Goal: Task Accomplishment & Management: Use online tool/utility

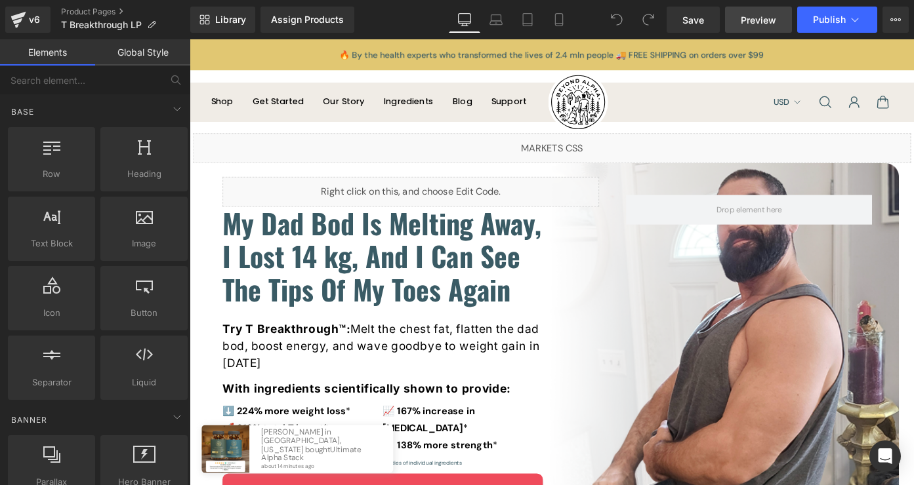
click at [742, 16] on span "Preview" at bounding box center [758, 20] width 35 height 14
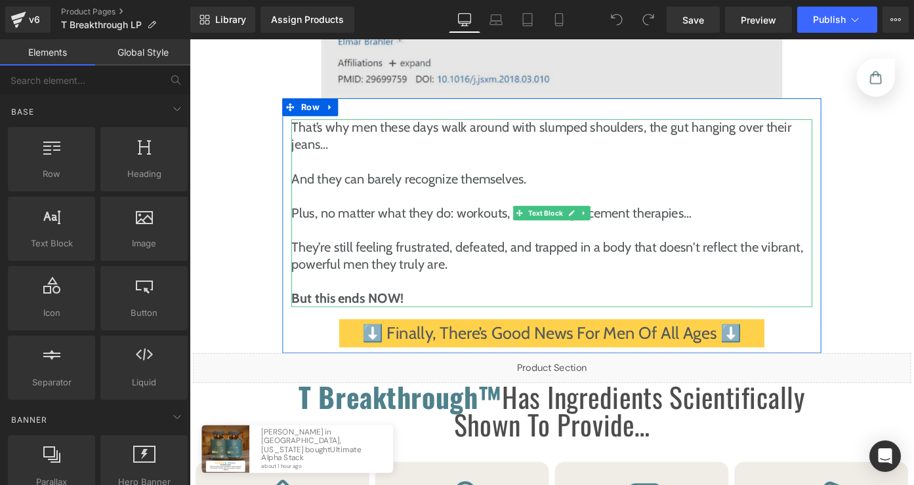
scroll to position [2613, 0]
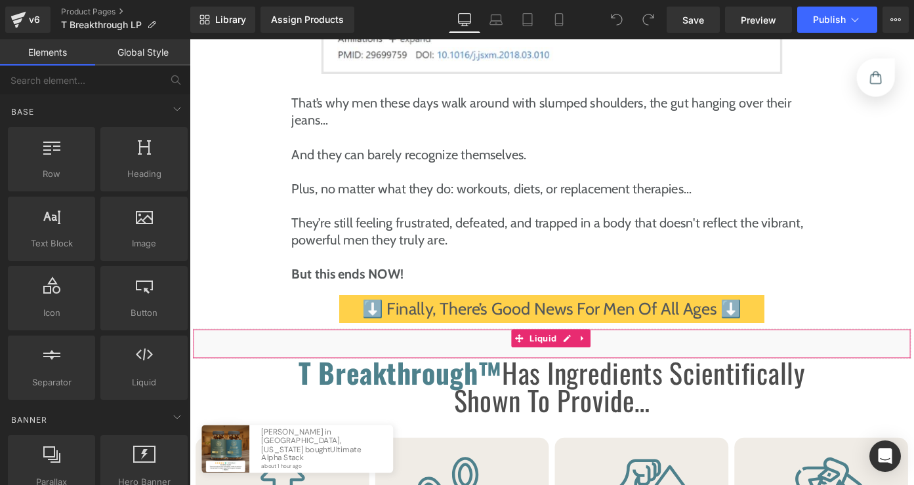
click at [603, 357] on div "Liquid" at bounding box center [586, 373] width 787 height 33
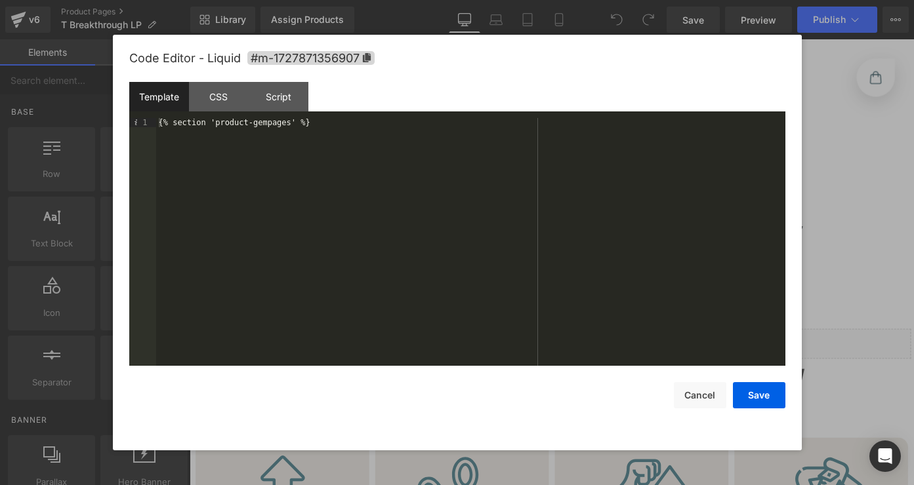
click at [289, 125] on div "{% section 'product-gempages' %}" at bounding box center [470, 251] width 629 height 266
click at [695, 392] on button "Cancel" at bounding box center [700, 395] width 52 height 26
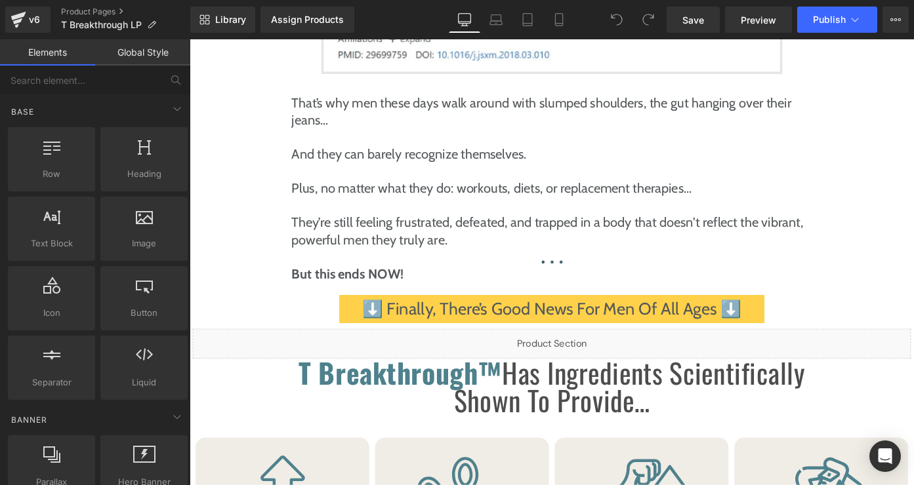
scroll to position [0, 0]
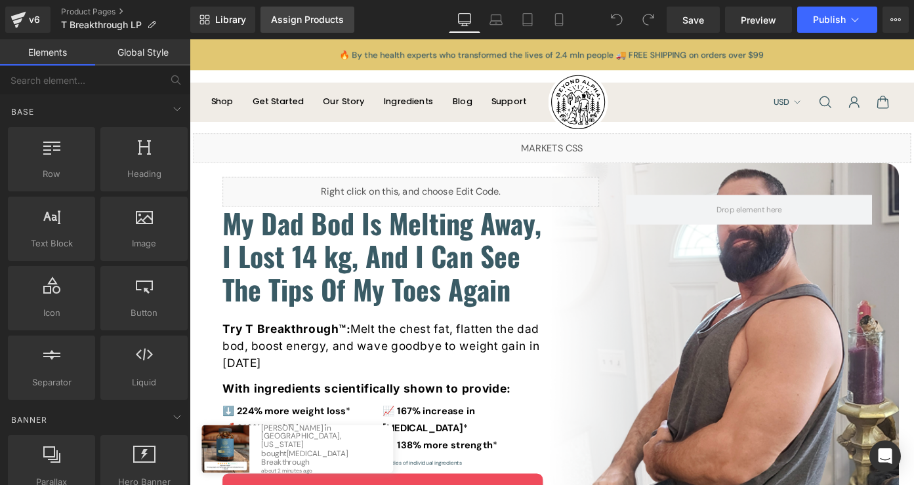
click at [297, 26] on link "Assign Products" at bounding box center [307, 20] width 94 height 26
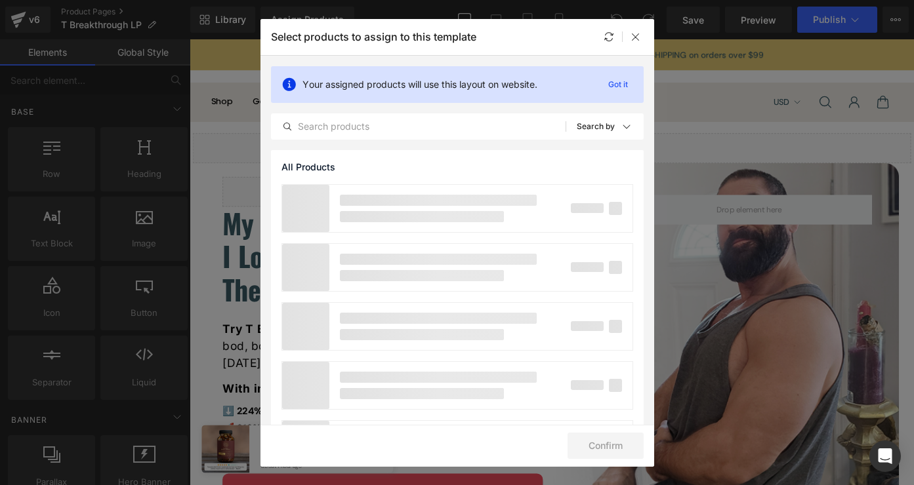
click at [481, 110] on div "Your assigned products will use this layout on website. Got it All Products Sho…" at bounding box center [457, 103] width 394 height 94
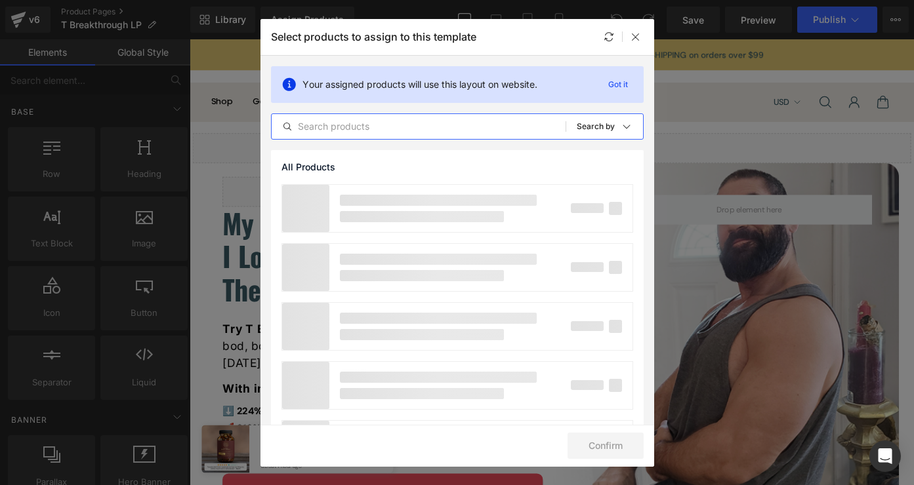
click at [476, 129] on input "text" at bounding box center [419, 127] width 294 height 16
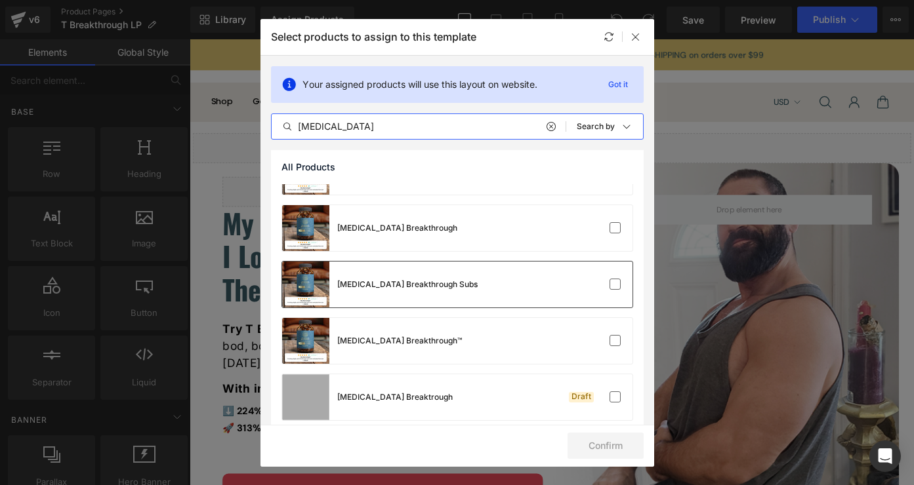
scroll to position [220, 0]
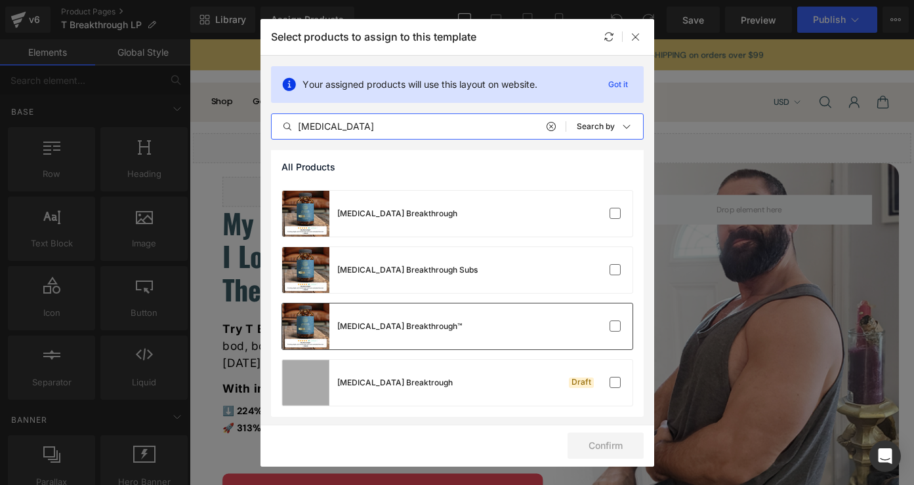
type input "testosterone"
click at [463, 335] on div "Testosterone Breakthrough™" at bounding box center [457, 327] width 350 height 46
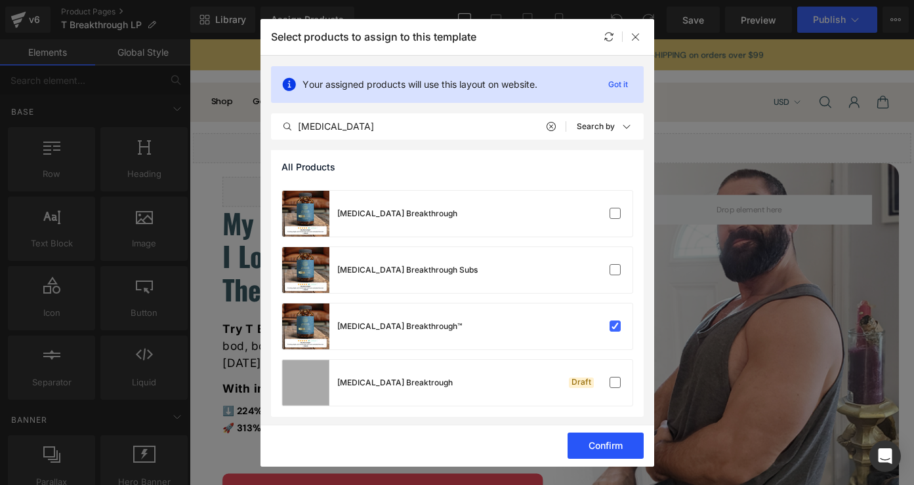
click at [621, 443] on button "Confirm" at bounding box center [605, 446] width 76 height 26
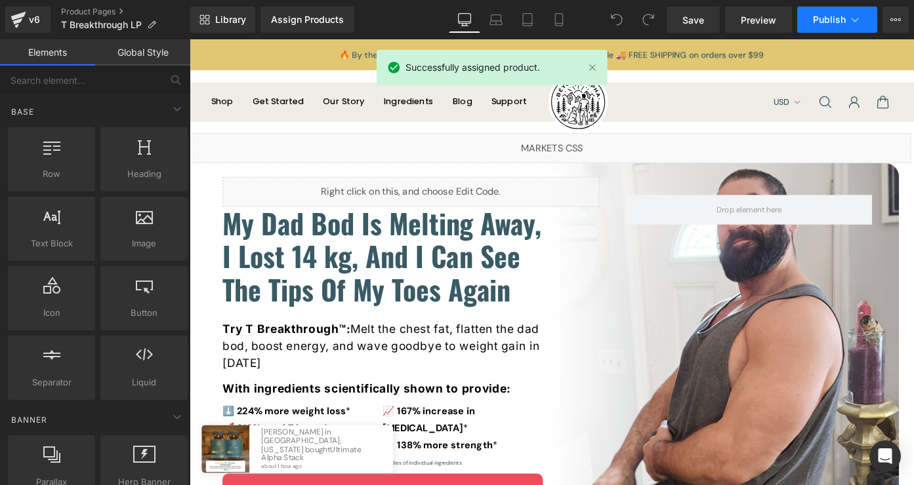
click at [834, 28] on button "Publish" at bounding box center [837, 20] width 80 height 26
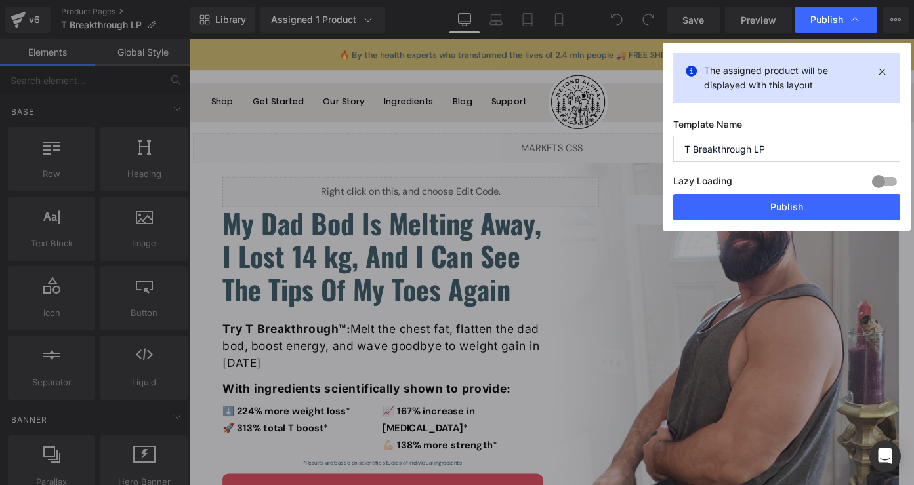
click at [798, 148] on input "T Breakthrough LP" at bounding box center [786, 149] width 227 height 26
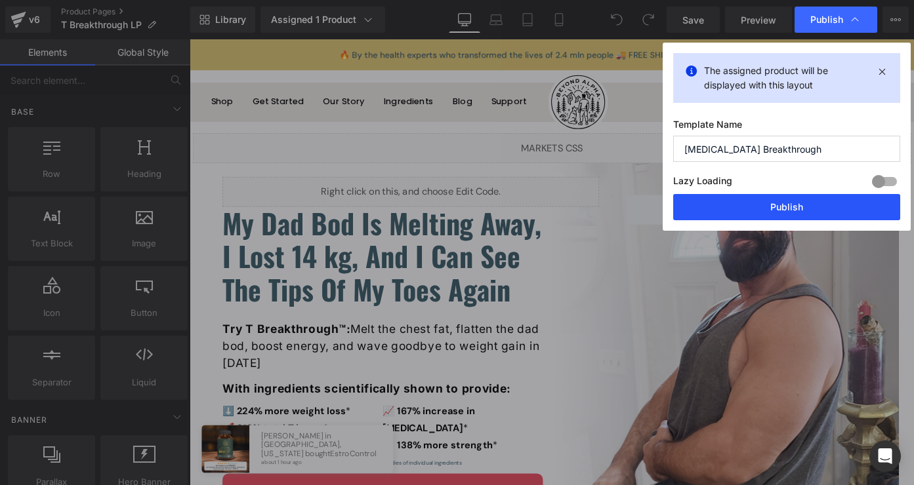
type input "[MEDICAL_DATA] Breakthrough"
click at [785, 203] on button "Publish" at bounding box center [786, 207] width 227 height 26
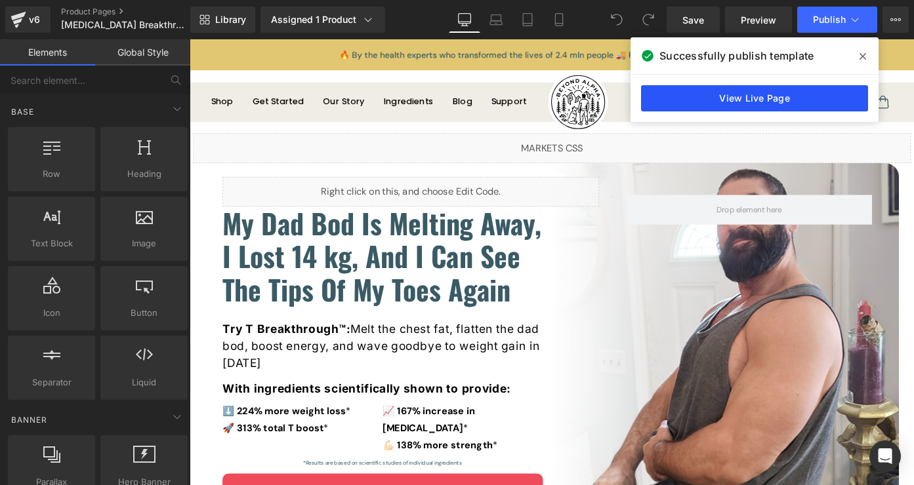
click at [823, 100] on link "View Live Page" at bounding box center [754, 98] width 227 height 26
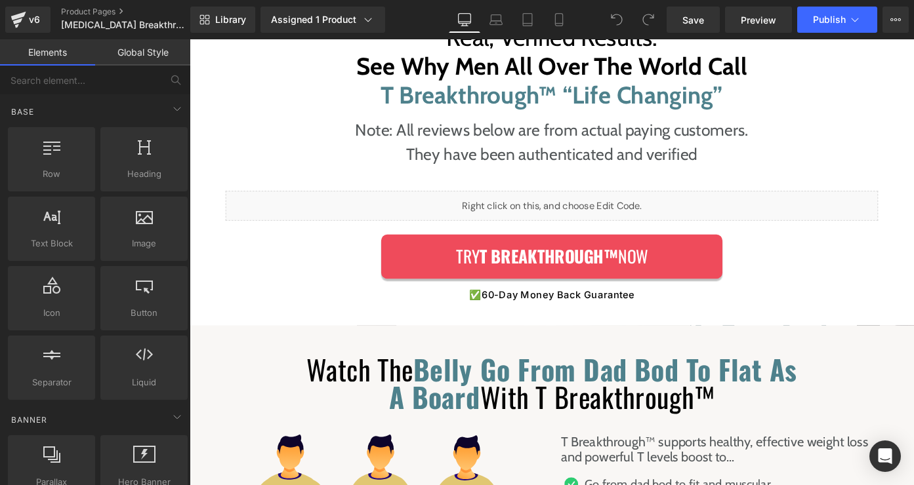
scroll to position [3499, 0]
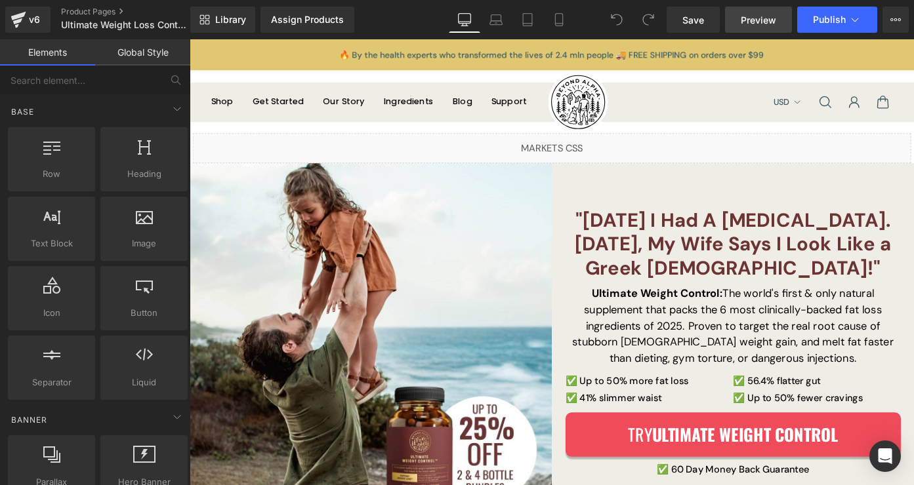
click at [776, 24] on span "Preview" at bounding box center [758, 20] width 35 height 14
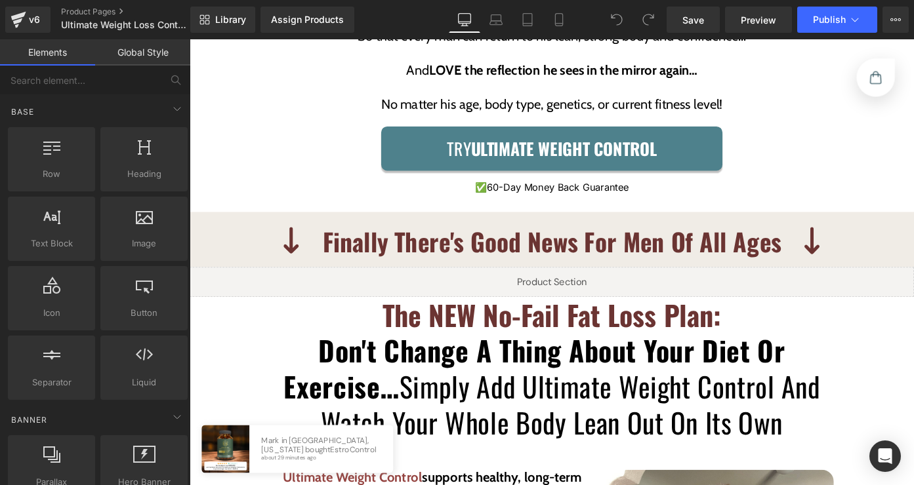
scroll to position [2505, 0]
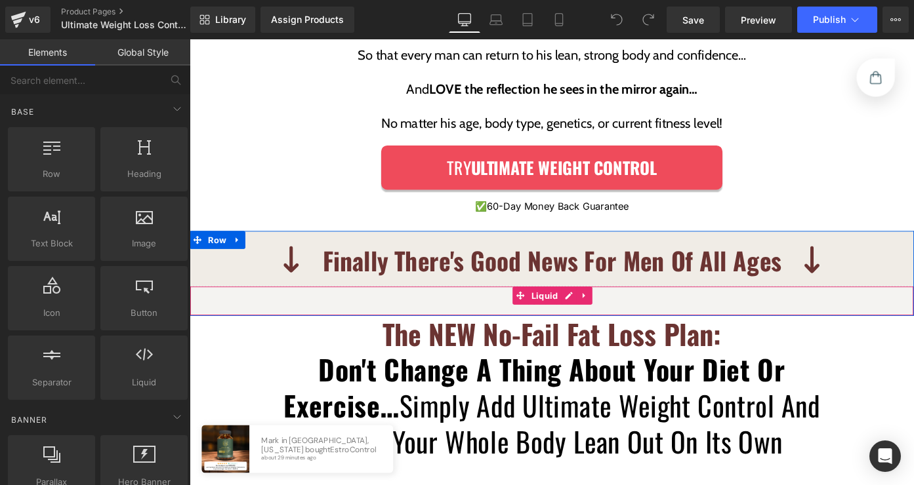
click at [600, 310] on div "Liquid" at bounding box center [587, 326] width 794 height 33
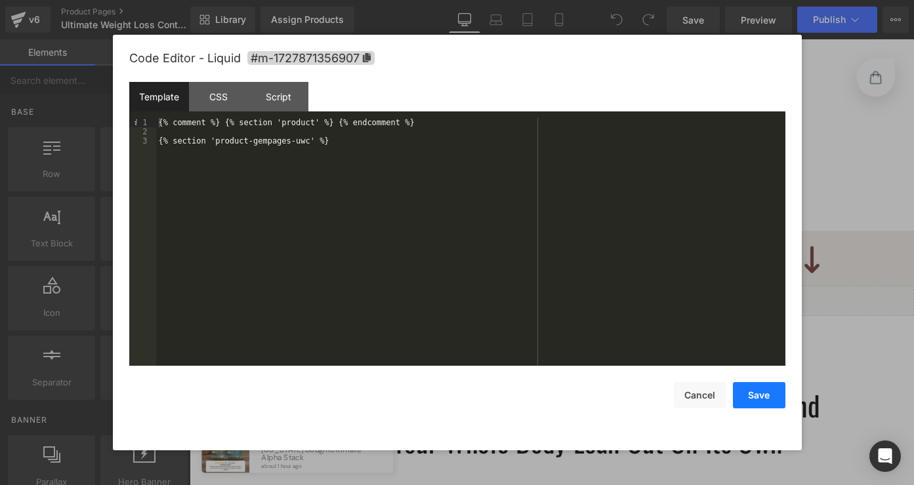
click at [751, 400] on button "Save" at bounding box center [759, 395] width 52 height 26
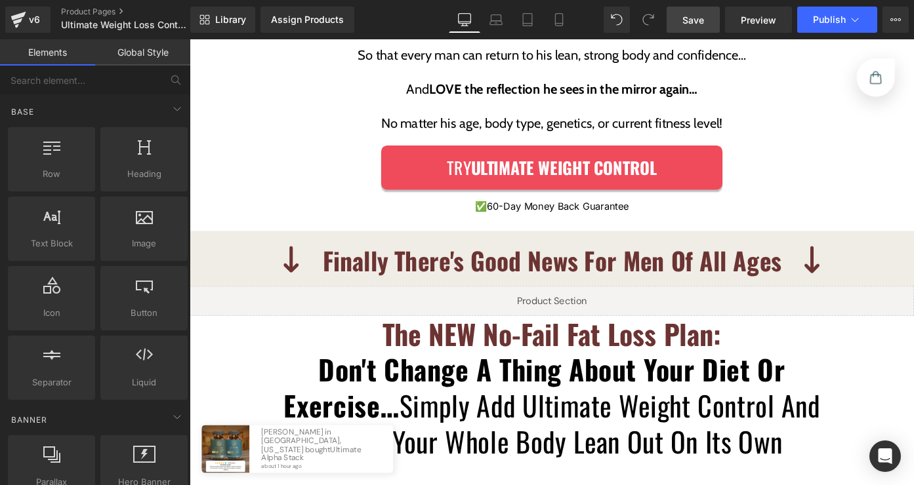
click at [691, 20] on span "Save" at bounding box center [693, 20] width 22 height 14
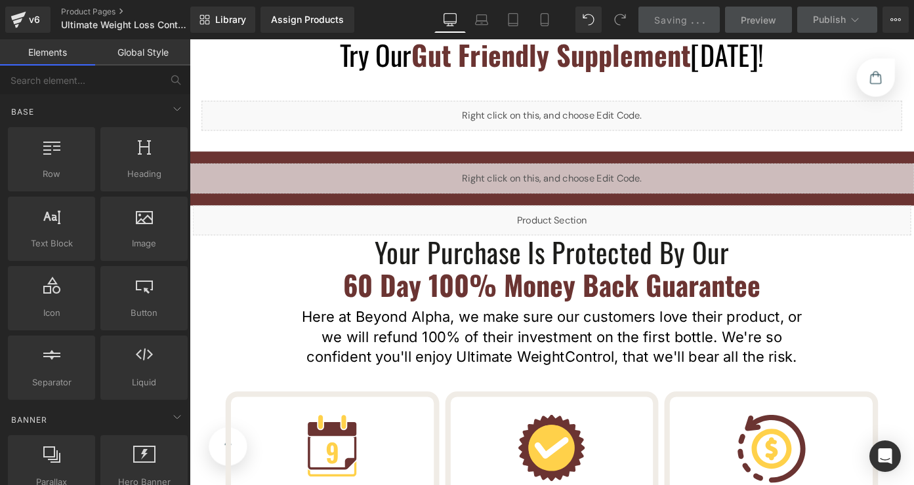
scroll to position [5232, 0]
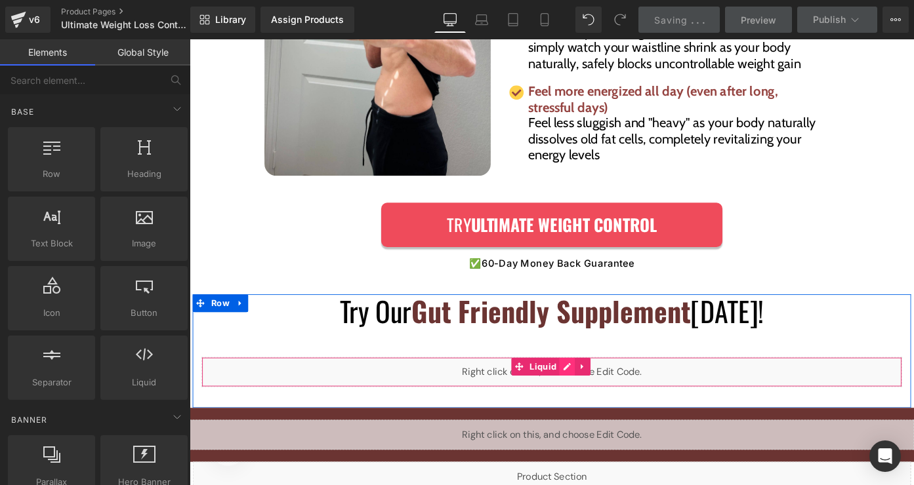
click at [603, 388] on div "Liquid" at bounding box center [587, 404] width 768 height 33
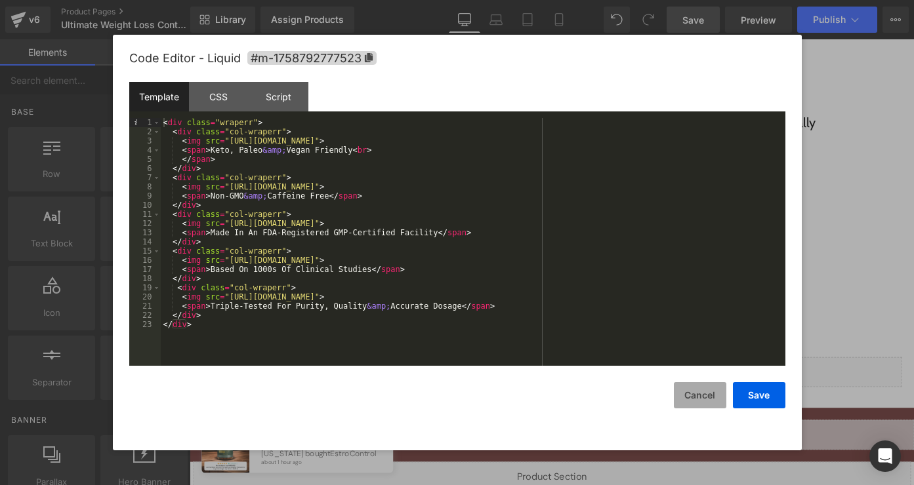
drag, startPoint x: 704, startPoint y: 389, endPoint x: 693, endPoint y: 389, distance: 11.2
click at [704, 389] on button "Cancel" at bounding box center [700, 395] width 52 height 26
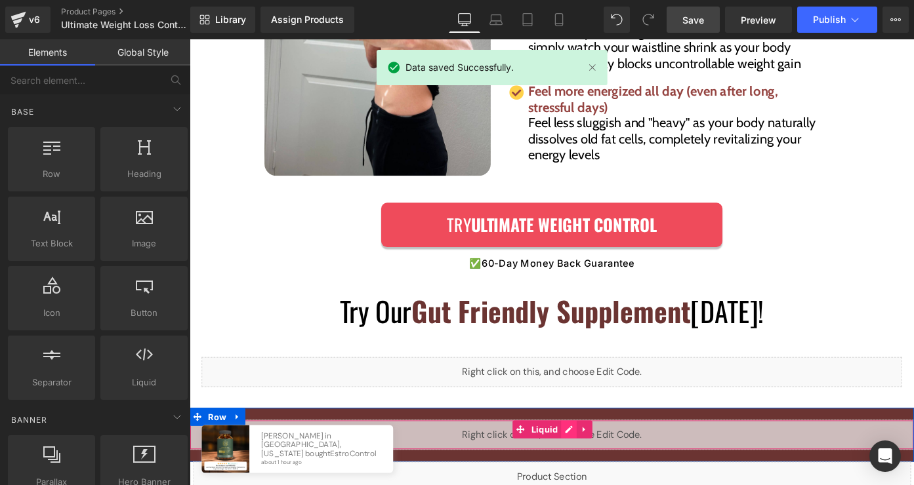
click at [597, 457] on div "Liquid" at bounding box center [587, 473] width 794 height 33
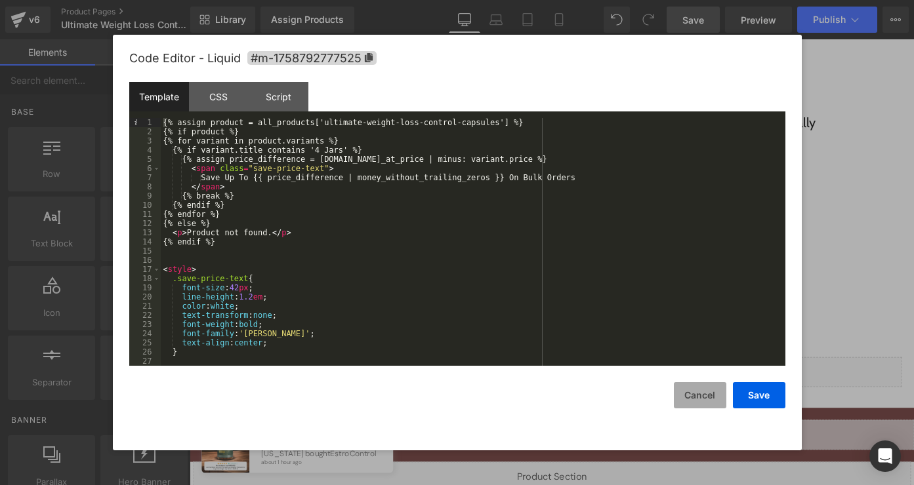
click at [700, 395] on button "Cancel" at bounding box center [700, 395] width 52 height 26
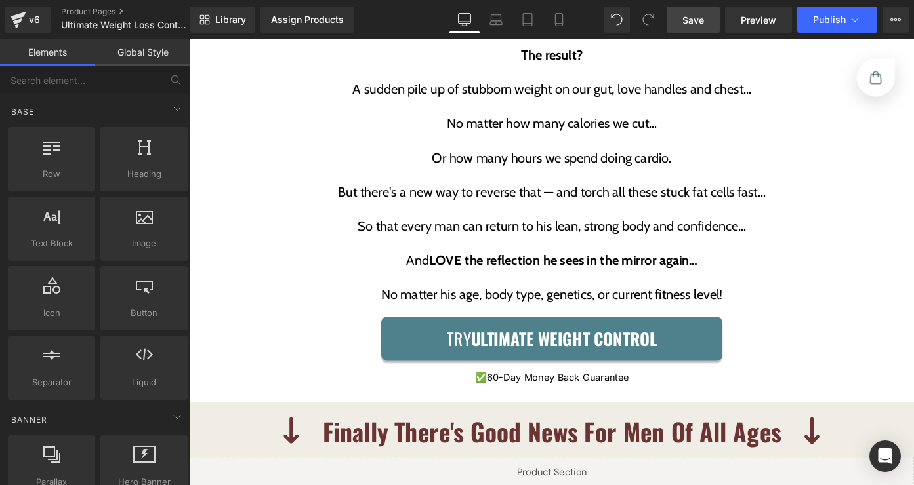
scroll to position [2436, 0]
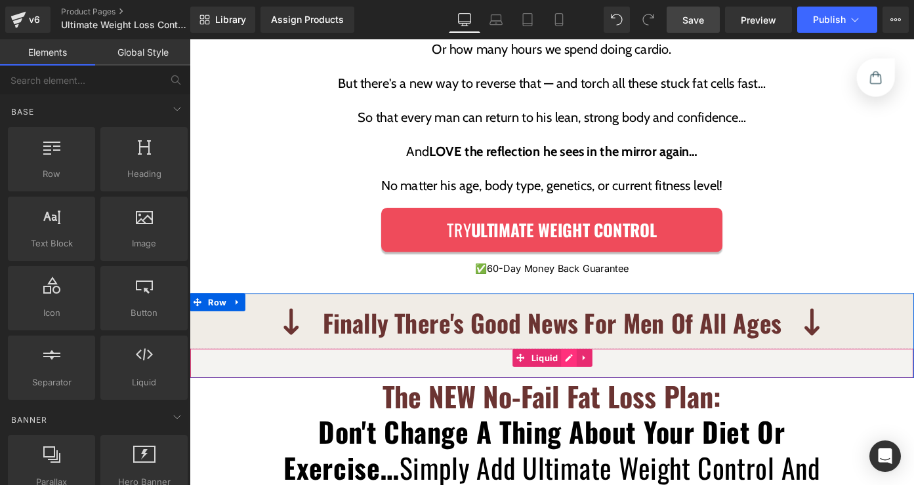
click at [598, 379] on div "Liquid" at bounding box center [587, 395] width 794 height 33
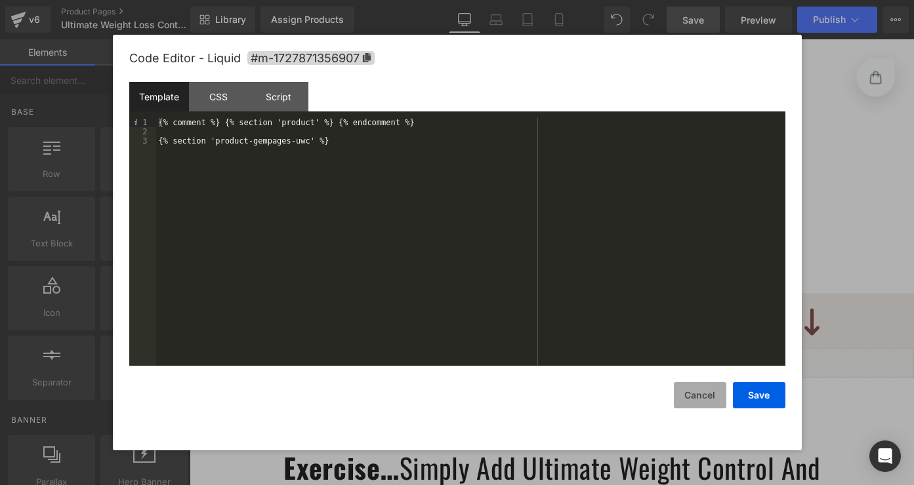
click at [707, 403] on button "Cancel" at bounding box center [700, 395] width 52 height 26
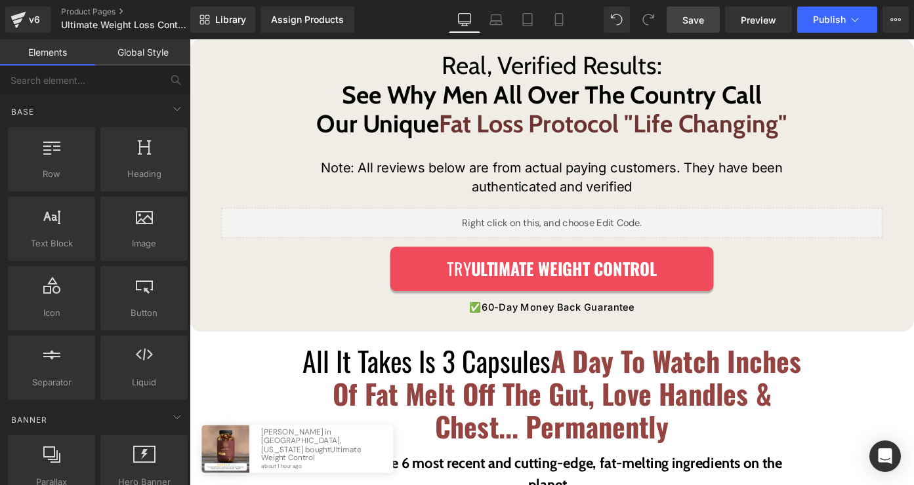
scroll to position [4068, 0]
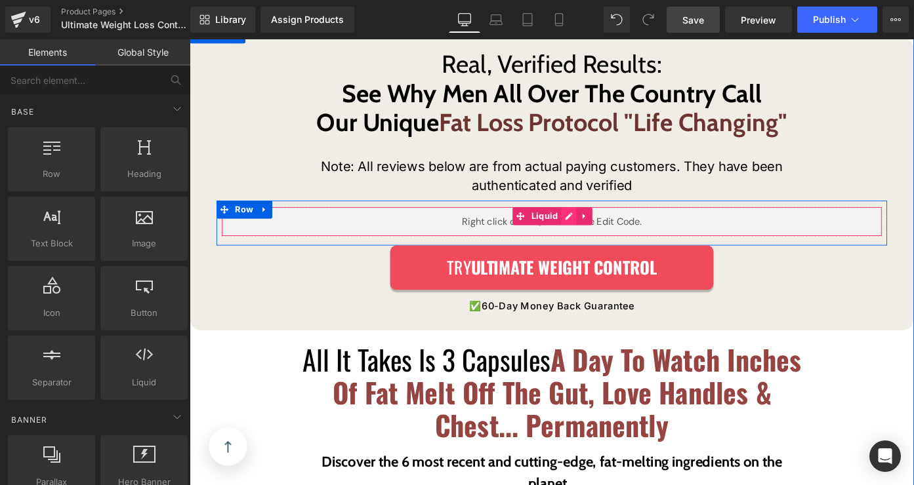
click at [598, 223] on div "Liquid" at bounding box center [586, 239] width 724 height 33
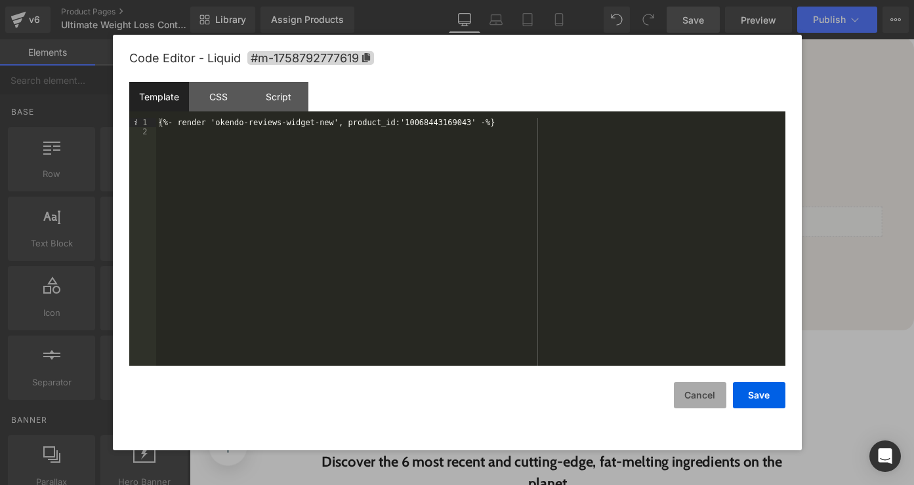
click at [703, 387] on button "Cancel" at bounding box center [700, 395] width 52 height 26
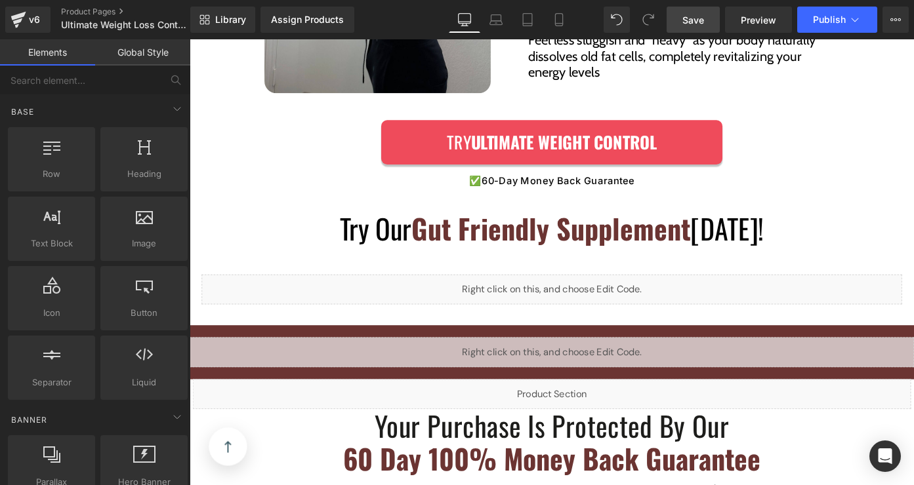
scroll to position [5325, 0]
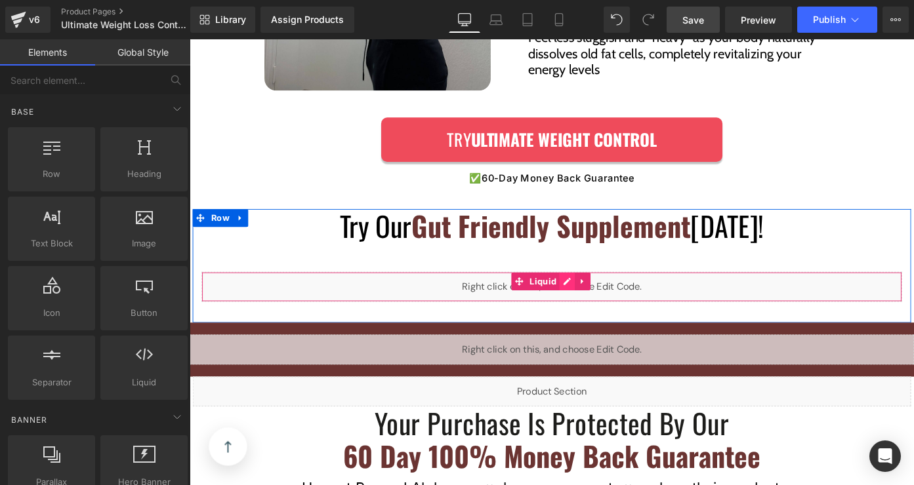
click at [599, 295] on div "Liquid" at bounding box center [587, 311] width 768 height 33
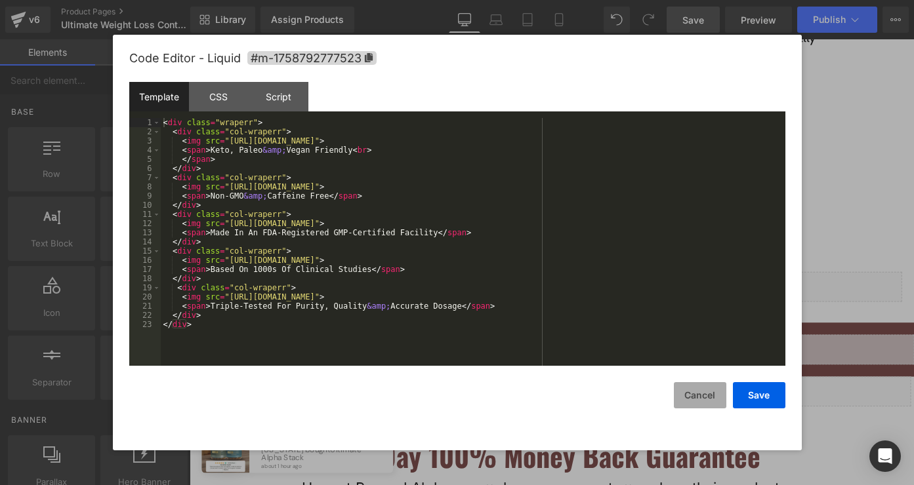
click at [696, 398] on button "Cancel" at bounding box center [700, 395] width 52 height 26
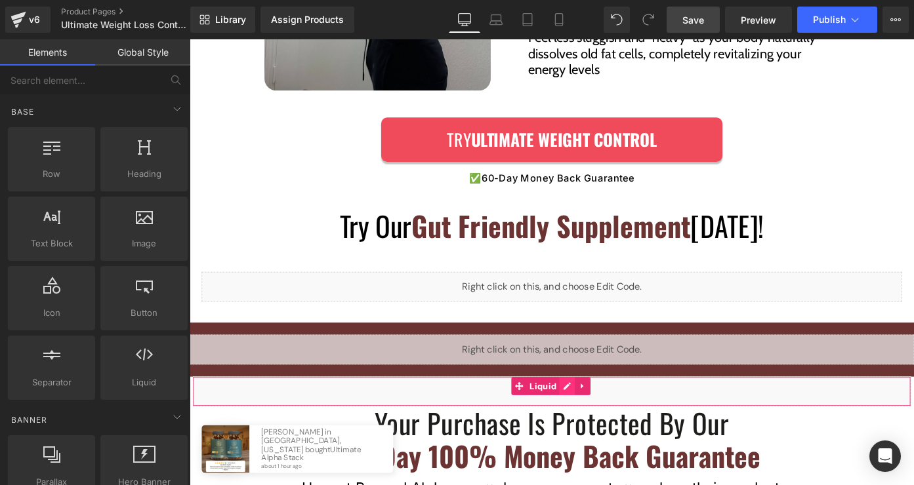
click at [602, 409] on div "Liquid" at bounding box center [586, 425] width 787 height 33
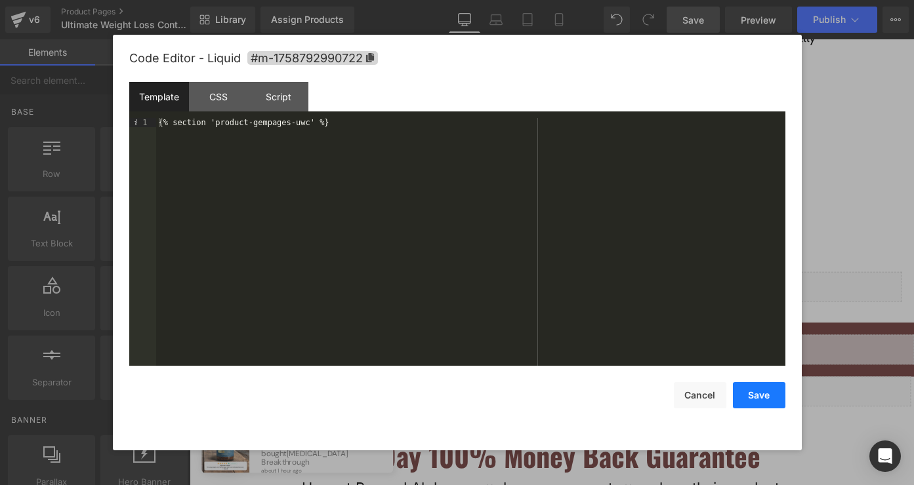
click at [769, 403] on button "Save" at bounding box center [759, 395] width 52 height 26
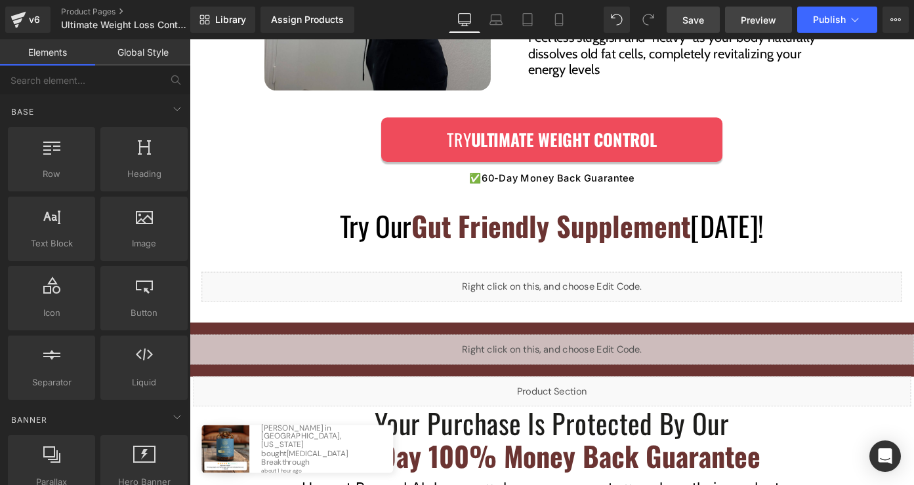
click at [737, 22] on link "Preview" at bounding box center [758, 20] width 67 height 26
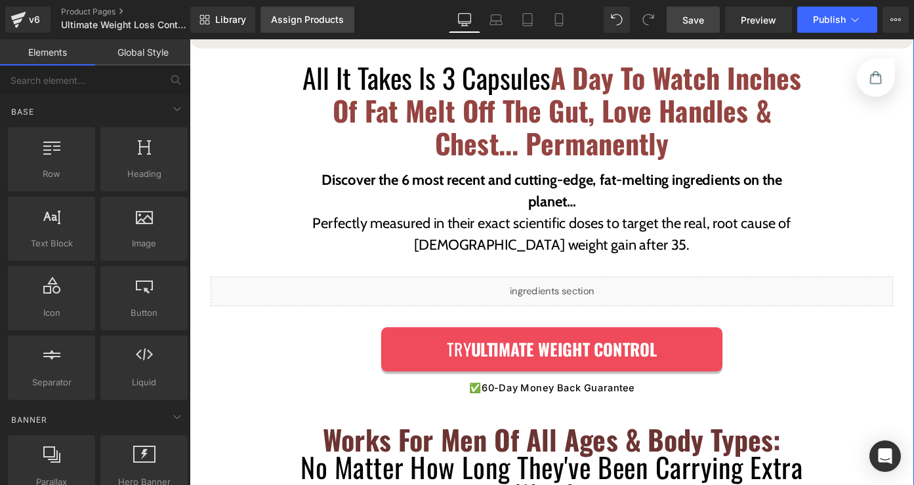
scroll to position [4223, 0]
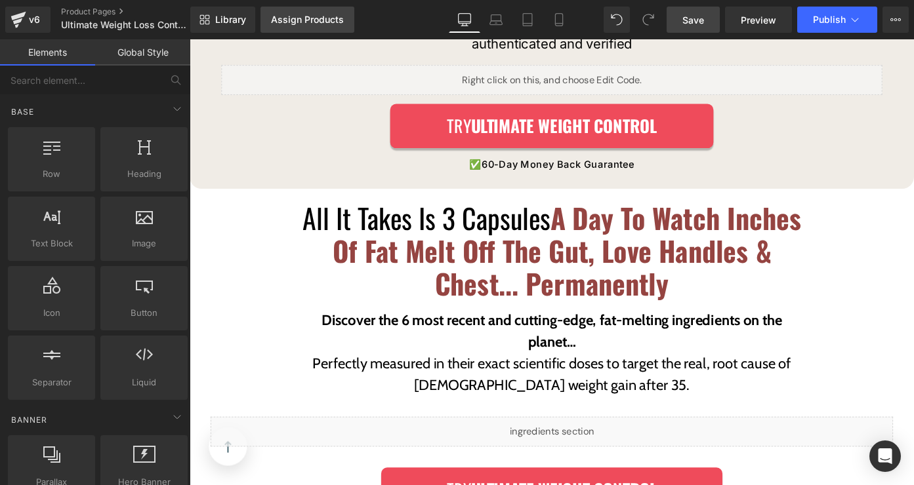
click at [303, 16] on div "Assign Products" at bounding box center [307, 19] width 73 height 10
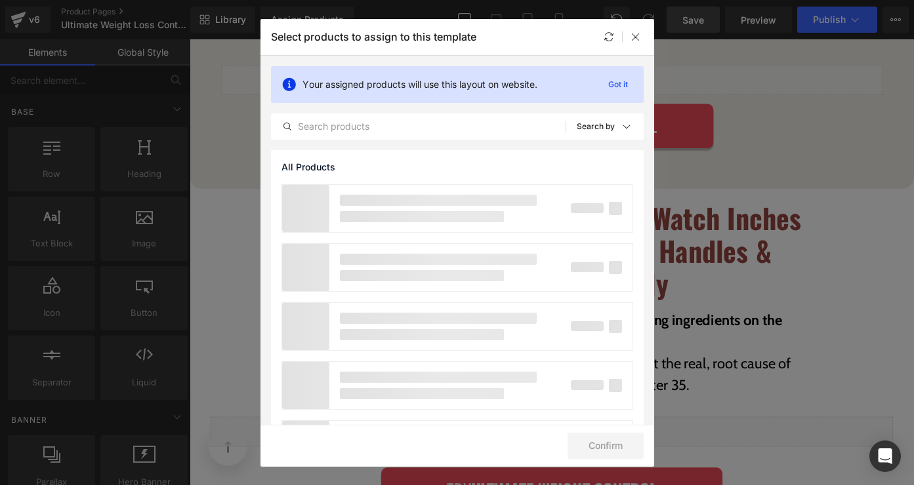
click at [401, 106] on div "Your assigned products will use this layout on website. Got it All Products Sho…" at bounding box center [457, 103] width 394 height 94
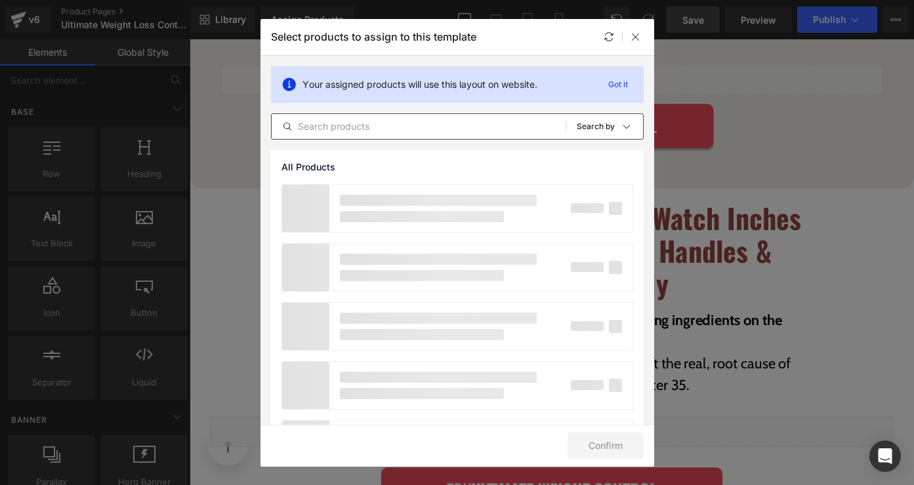
click at [404, 122] on input "text" at bounding box center [419, 127] width 294 height 16
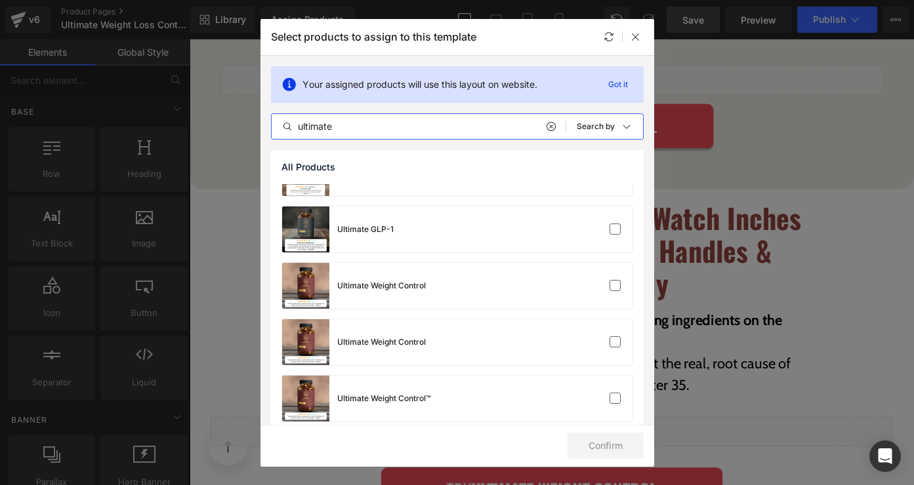
scroll to position [333, 0]
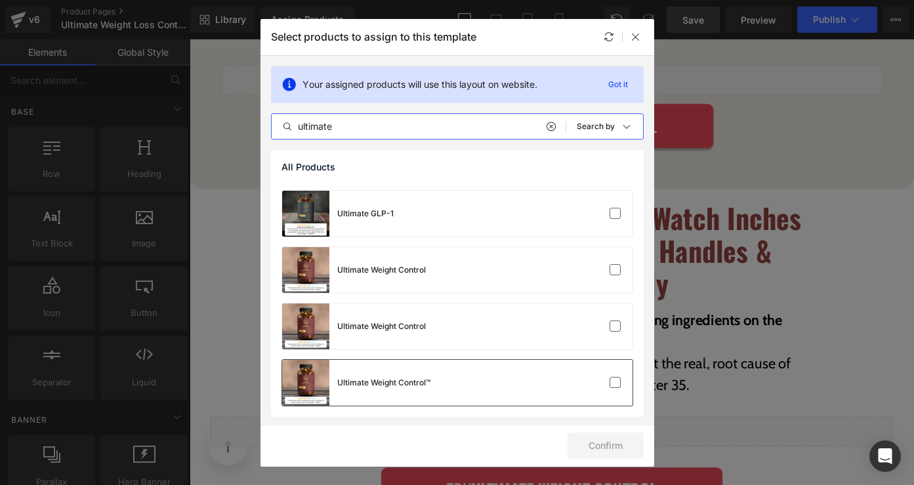
type input "ultimate"
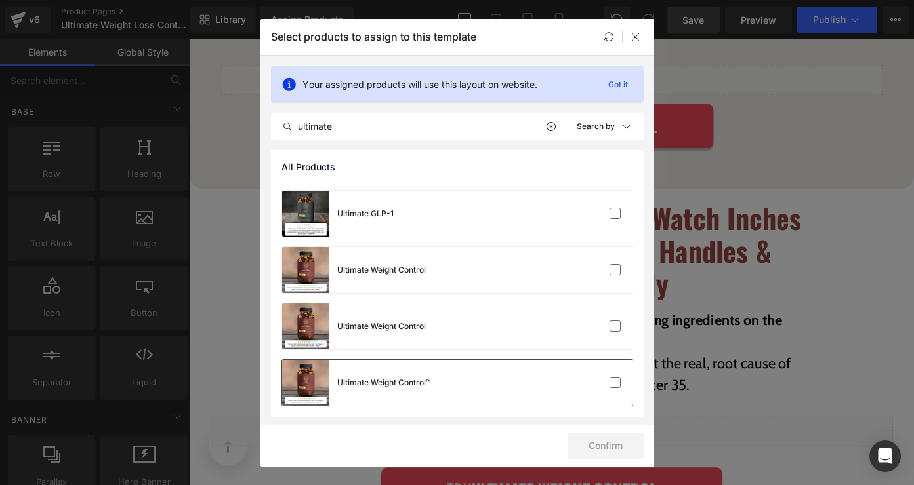
click at [422, 380] on div "Ultimate Weight Control™" at bounding box center [383, 383] width 93 height 12
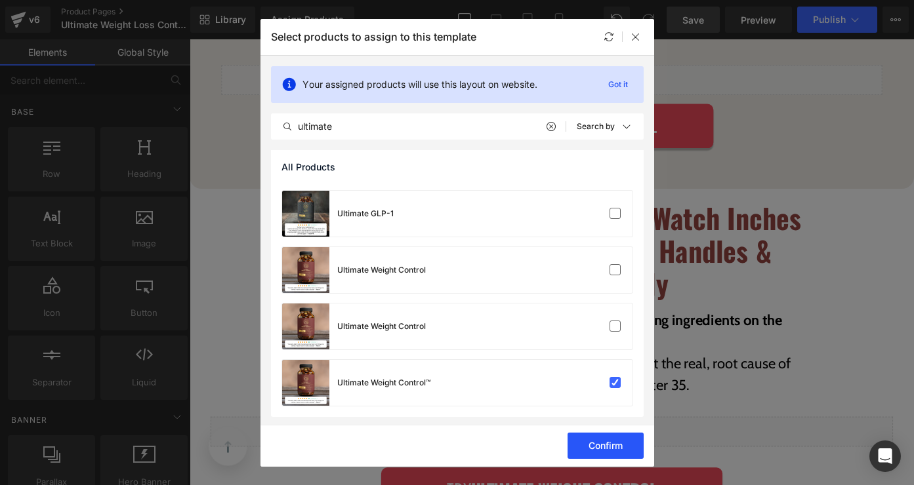
click at [584, 444] on button "Confirm" at bounding box center [605, 446] width 76 height 26
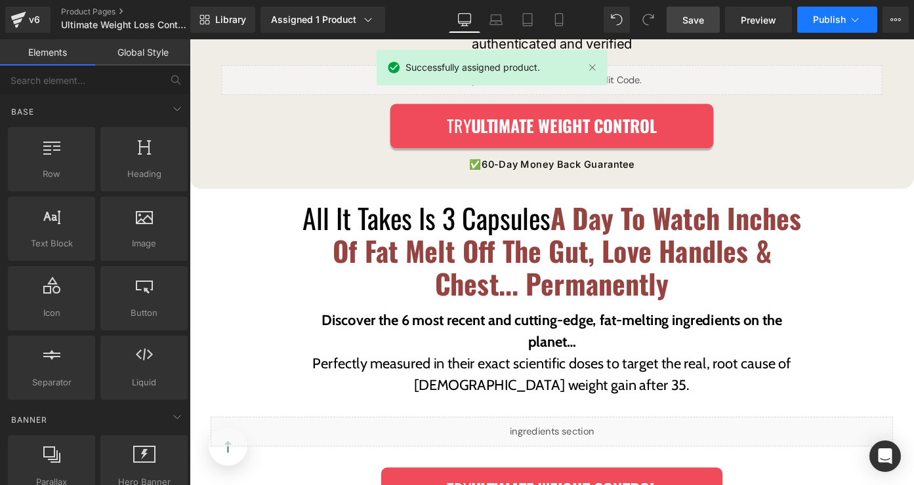
click at [823, 31] on button "Publish" at bounding box center [837, 20] width 80 height 26
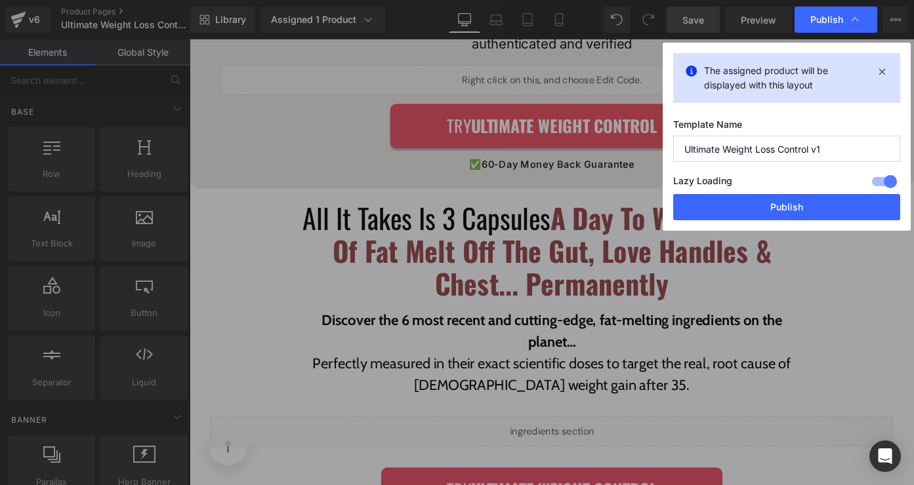
click at [826, 151] on input "Ultimate Weight Loss Control v1" at bounding box center [786, 149] width 227 height 26
type input "Ultimate Weight Loss Control"
click at [767, 207] on button "Publish" at bounding box center [786, 207] width 227 height 26
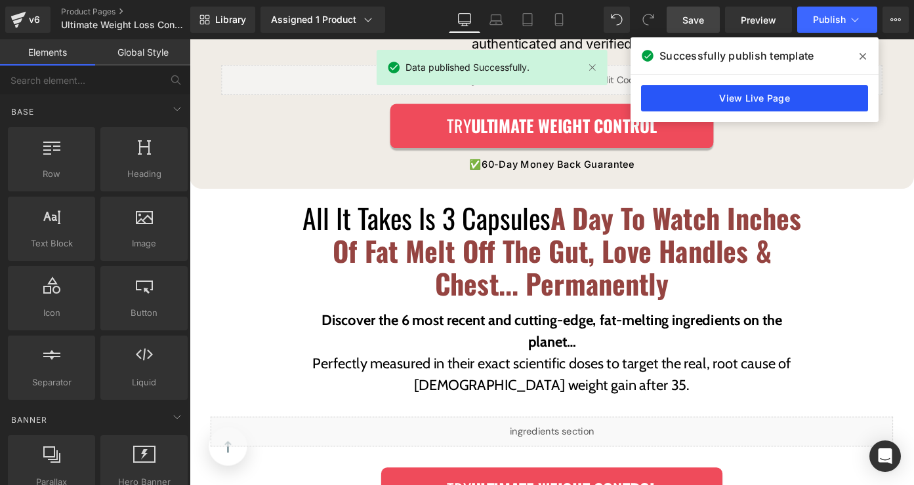
click at [763, 106] on link "View Live Page" at bounding box center [754, 98] width 227 height 26
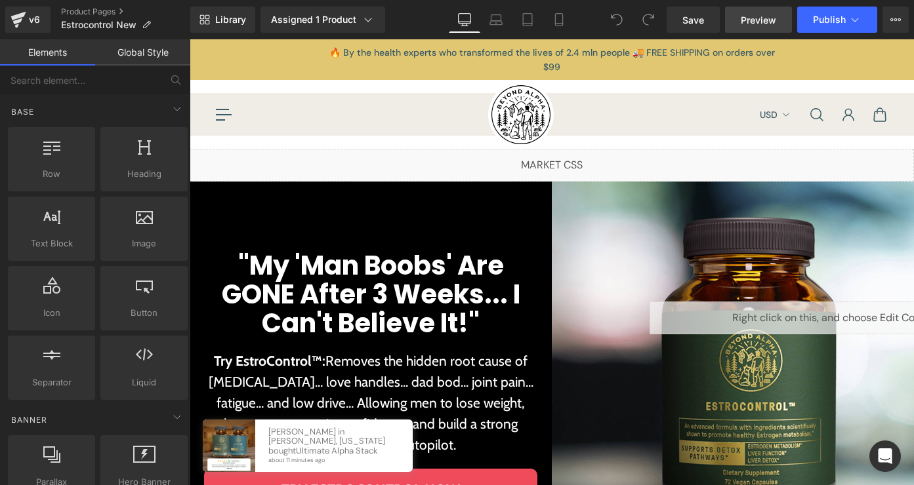
click at [768, 24] on span "Preview" at bounding box center [758, 20] width 35 height 14
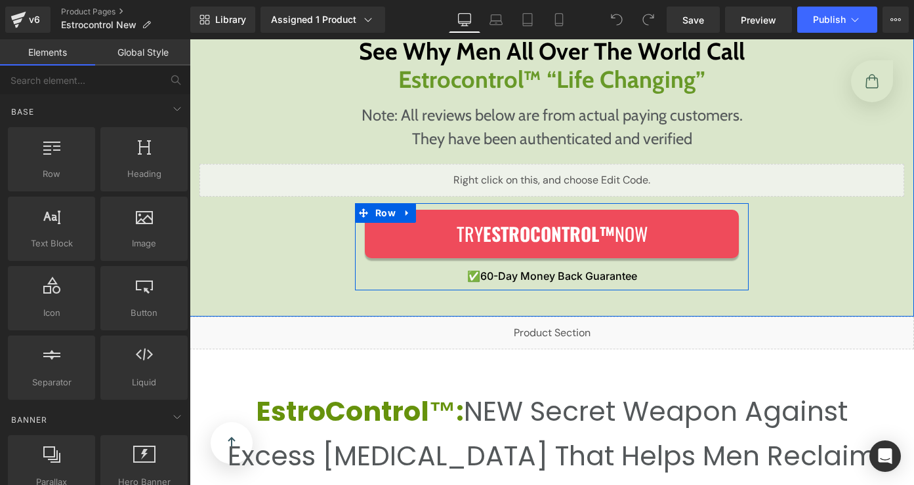
scroll to position [2166, 0]
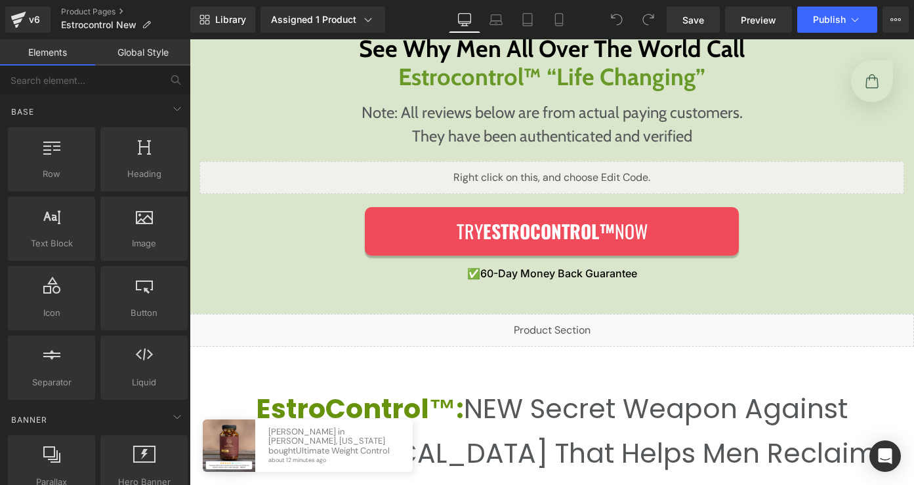
click at [561, 292] on div "Real, Verified Results: See Why Men All Over The World Call Estrocontrol™ “Life…" at bounding box center [552, 151] width 724 height 328
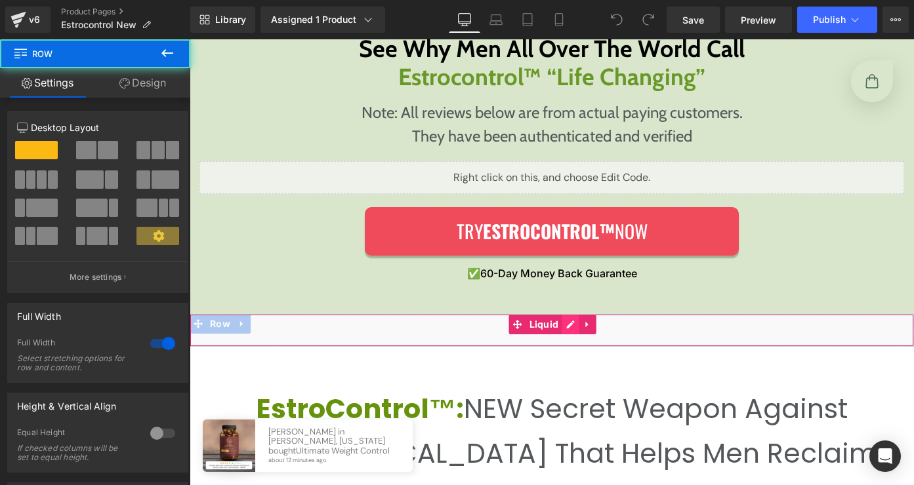
click at [564, 318] on div "Liquid" at bounding box center [552, 330] width 724 height 33
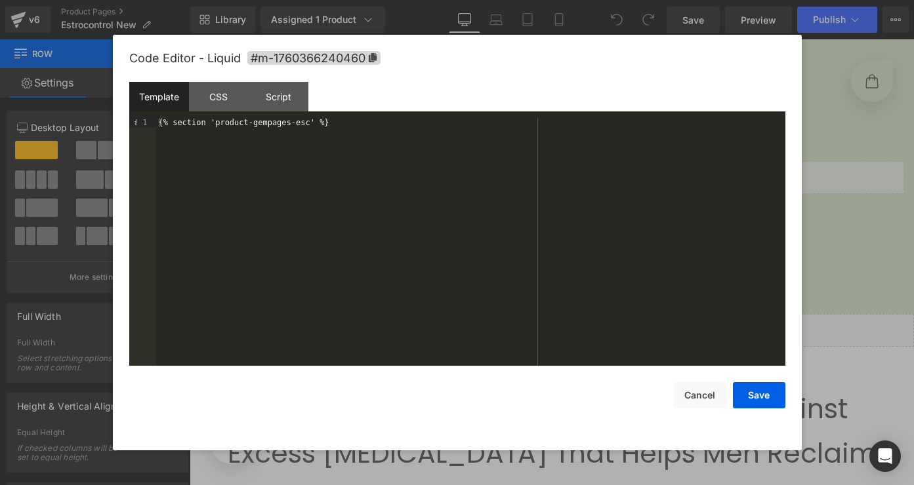
click at [312, 14] on div at bounding box center [457, 242] width 914 height 485
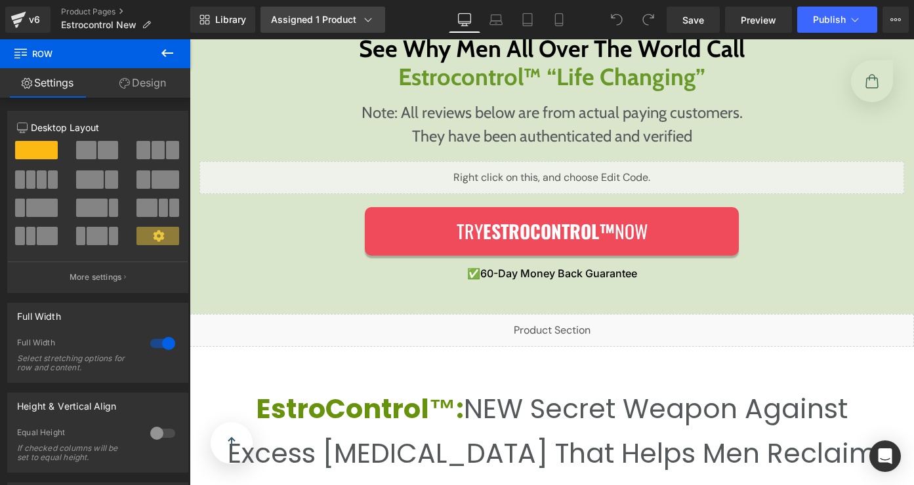
click at [319, 21] on div "Assigned 1 Product" at bounding box center [323, 19] width 104 height 13
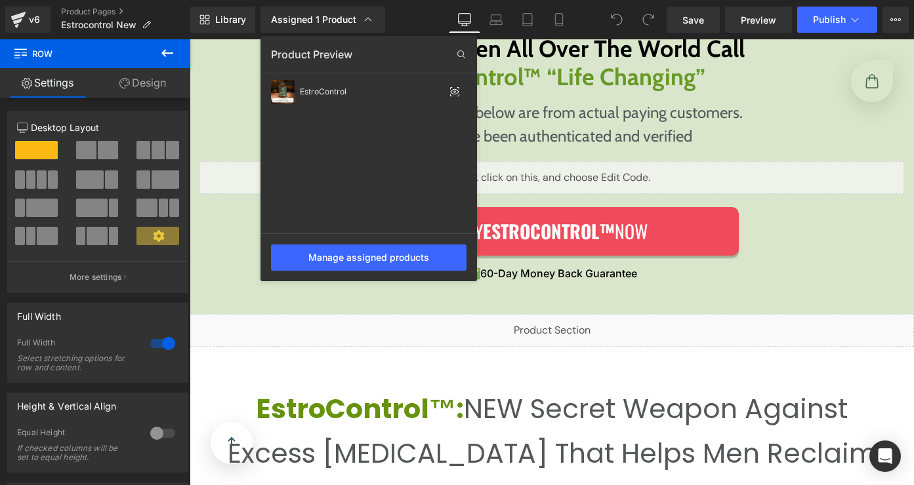
click at [375, 56] on div "Product Preview" at bounding box center [368, 54] width 216 height 21
click at [462, 60] on icon at bounding box center [461, 54] width 21 height 21
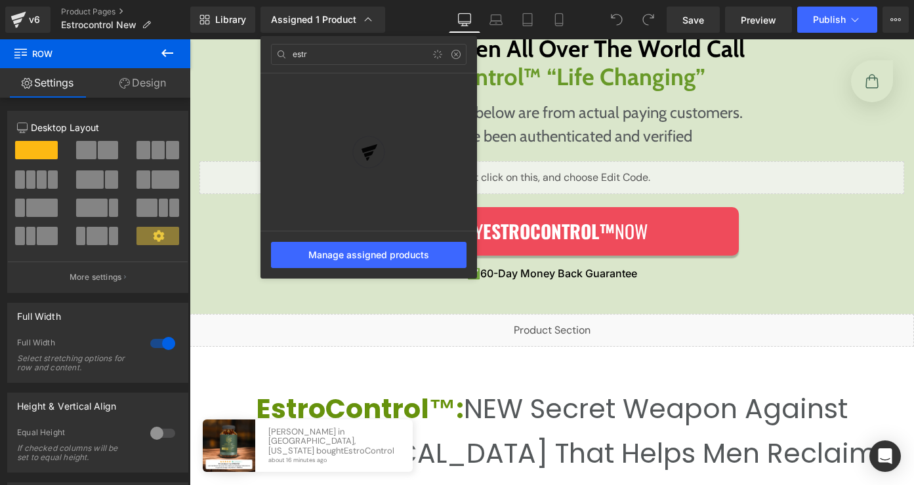
type input "estro"
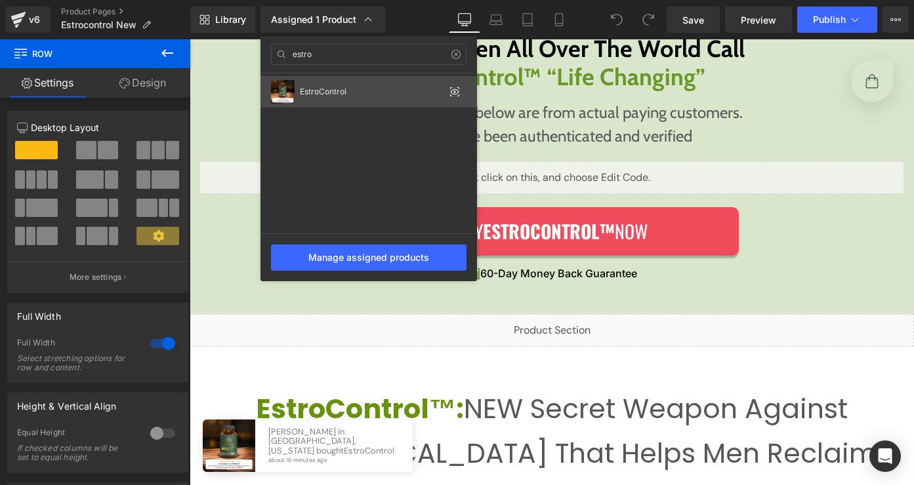
click at [422, 98] on div "EstroControl" at bounding box center [368, 91] width 216 height 31
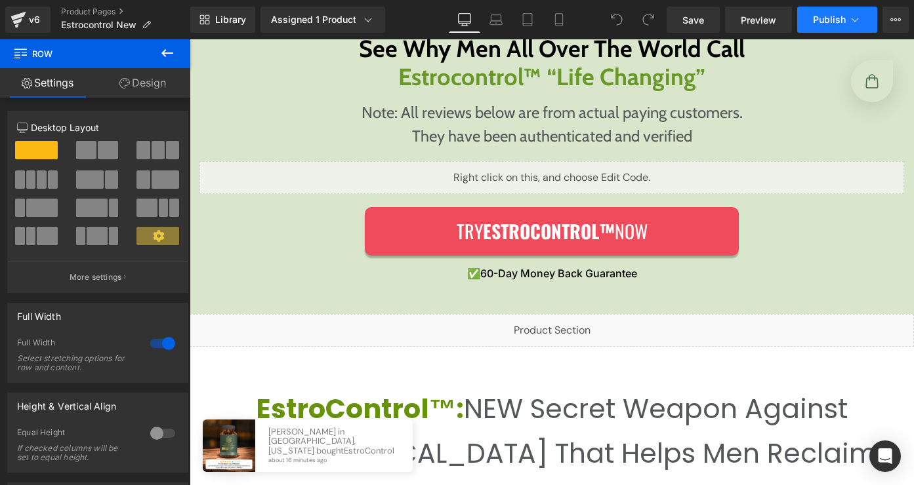
click at [815, 24] on span "Publish" at bounding box center [829, 19] width 33 height 10
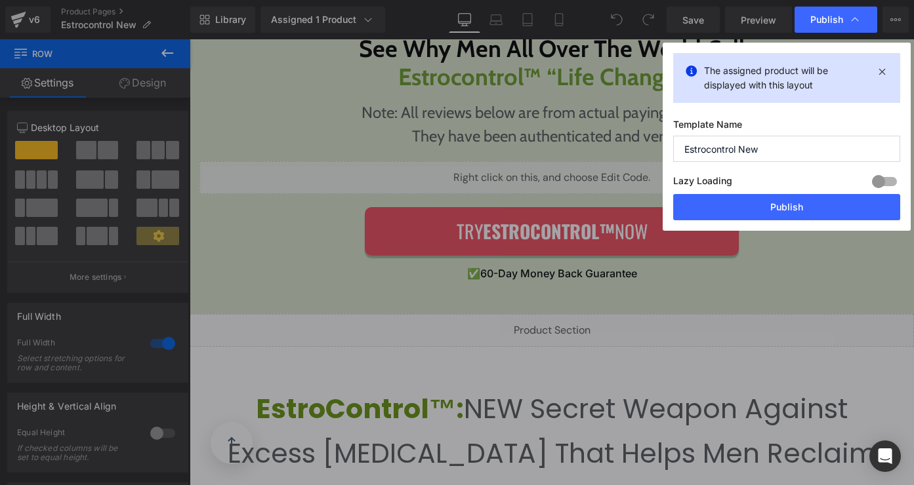
click at [760, 153] on input "Estrocontrol New" at bounding box center [786, 149] width 227 height 26
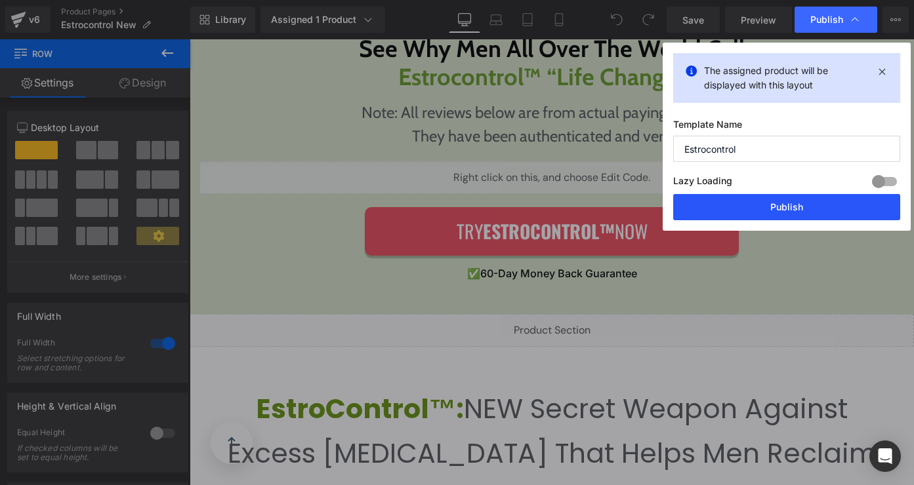
type input "Estrocontrol"
click at [787, 197] on button "Publish" at bounding box center [786, 207] width 227 height 26
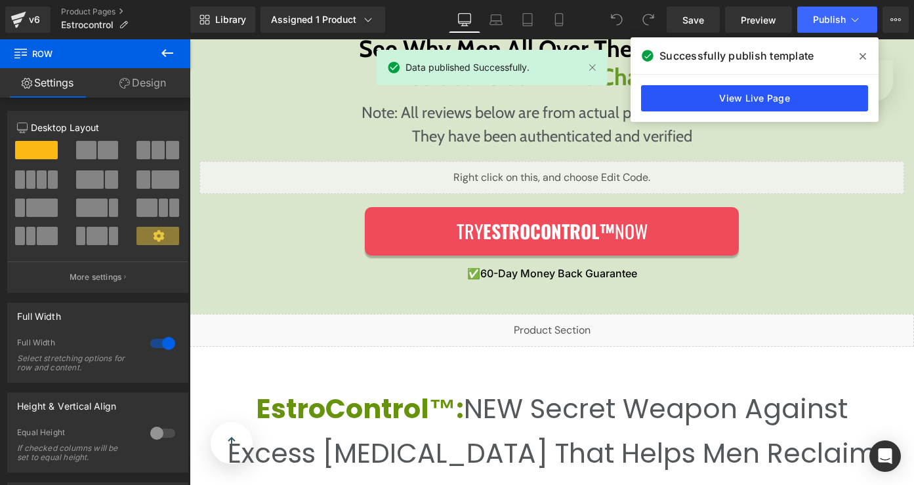
click at [770, 96] on link "View Live Page" at bounding box center [754, 98] width 227 height 26
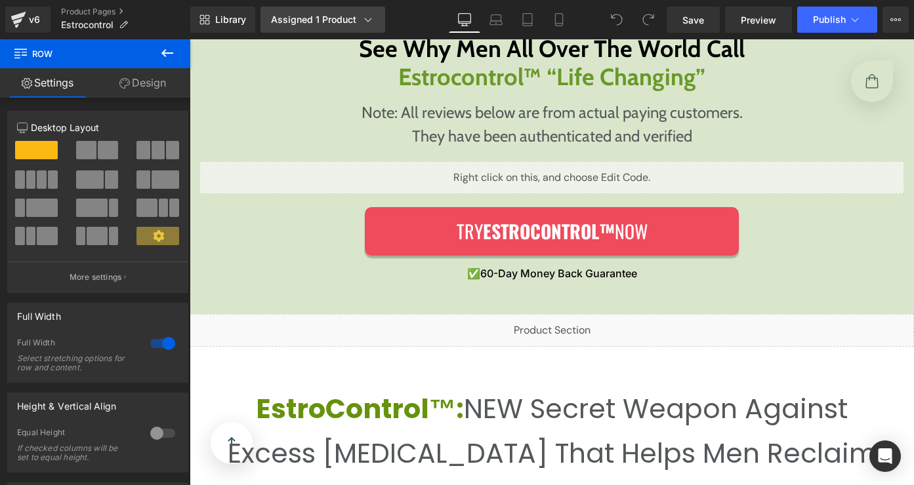
click at [361, 18] on icon at bounding box center [367, 19] width 13 height 13
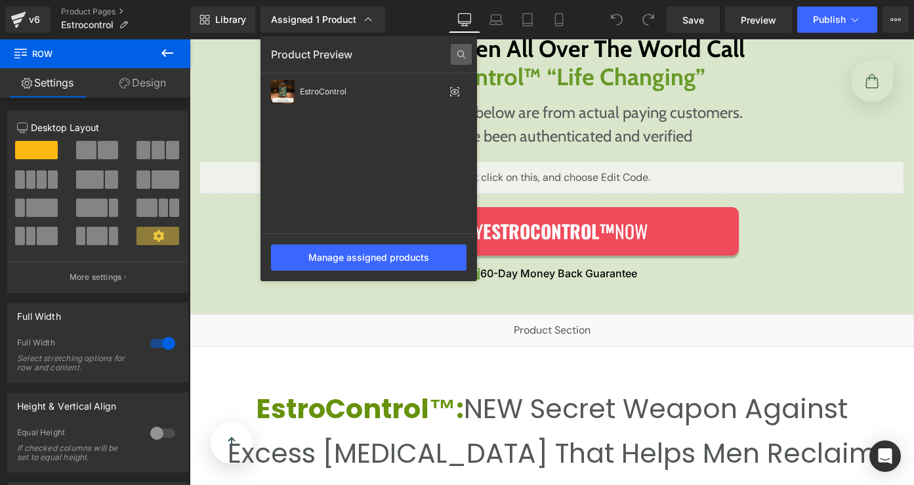
click at [451, 56] on icon at bounding box center [461, 54] width 21 height 21
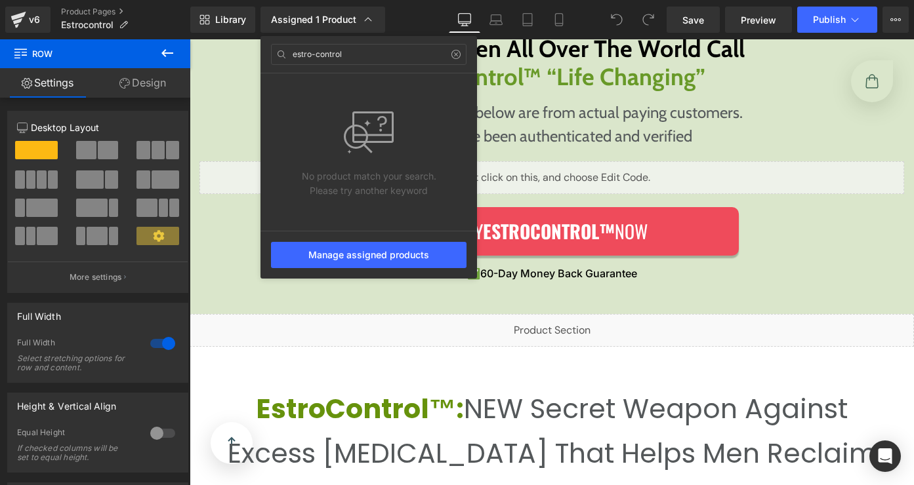
type input "estro-control"
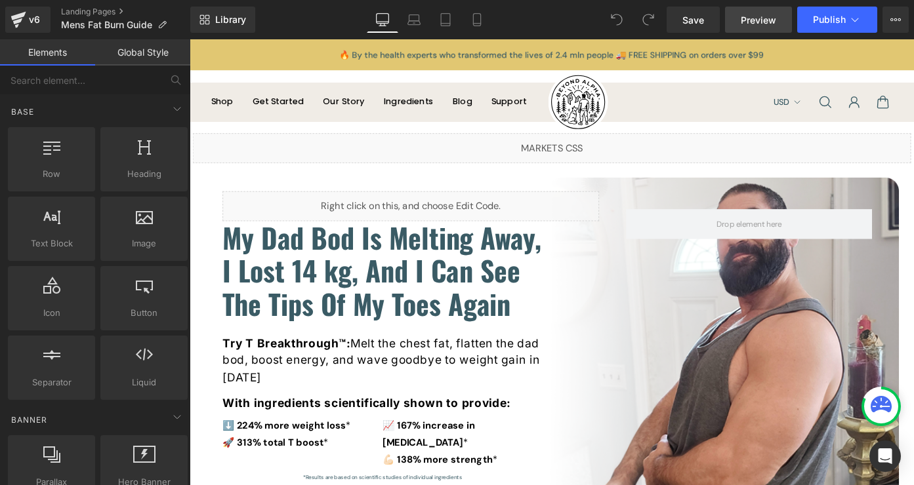
click at [753, 12] on link "Preview" at bounding box center [758, 20] width 67 height 26
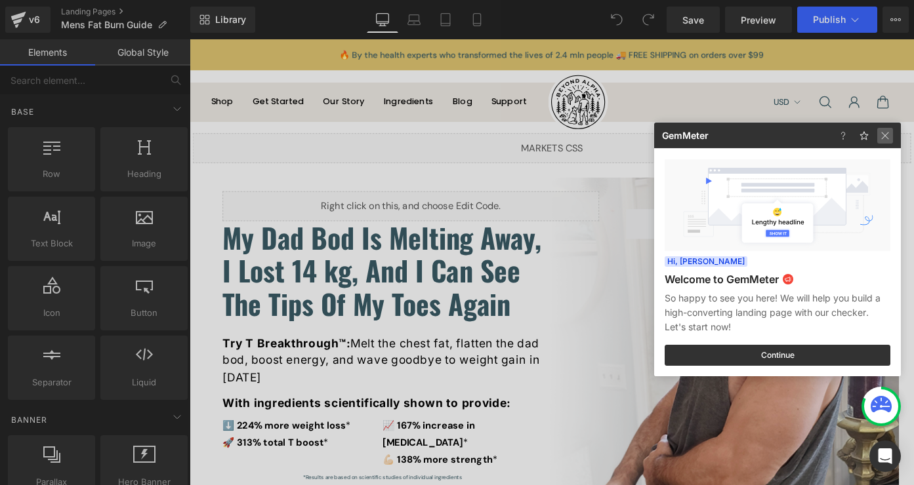
drag, startPoint x: 891, startPoint y: 136, endPoint x: 752, endPoint y: 115, distance: 140.6
click at [891, 136] on img at bounding box center [885, 136] width 16 height 16
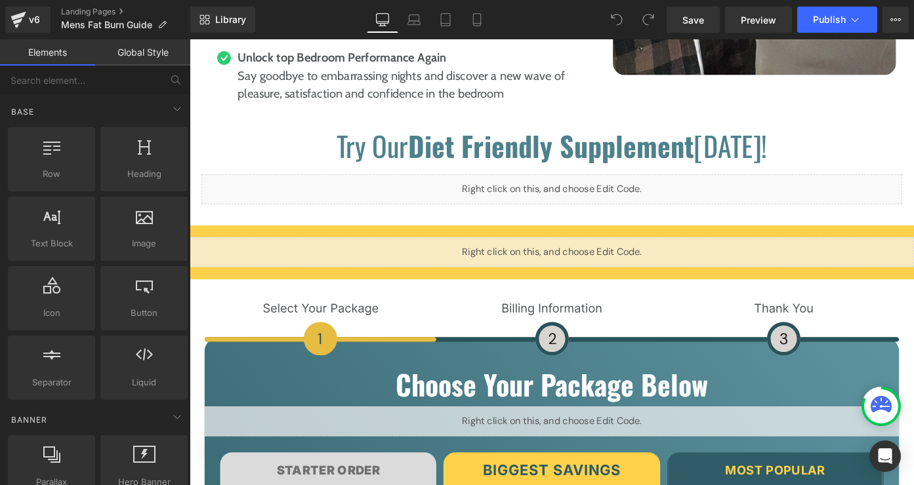
scroll to position [6204, 0]
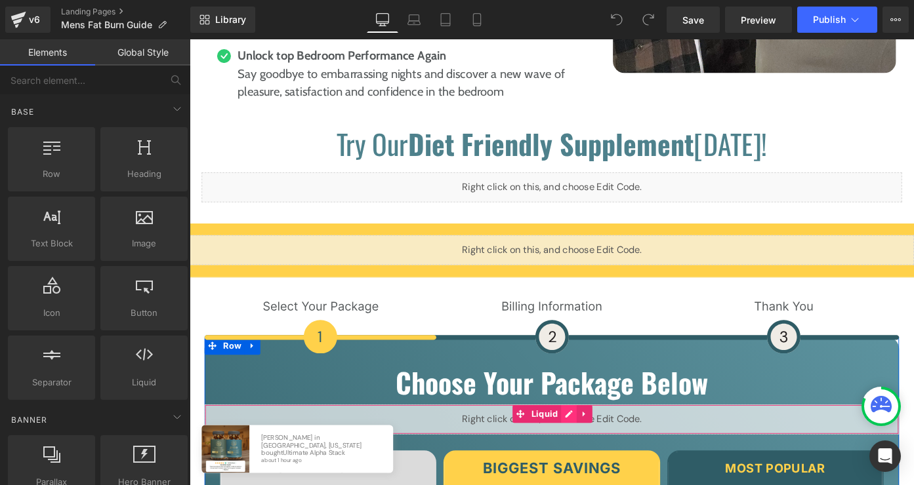
click at [597, 440] on div "Liquid" at bounding box center [586, 456] width 761 height 33
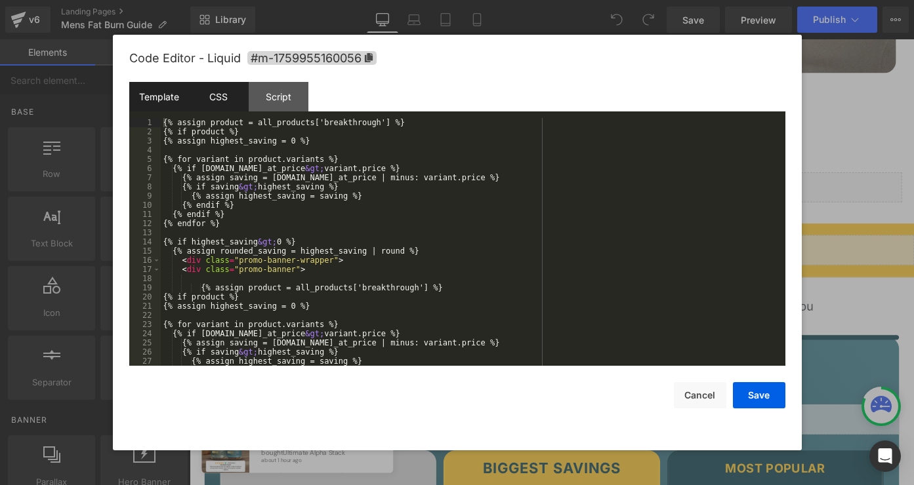
click at [211, 103] on div "CSS" at bounding box center [219, 97] width 60 height 30
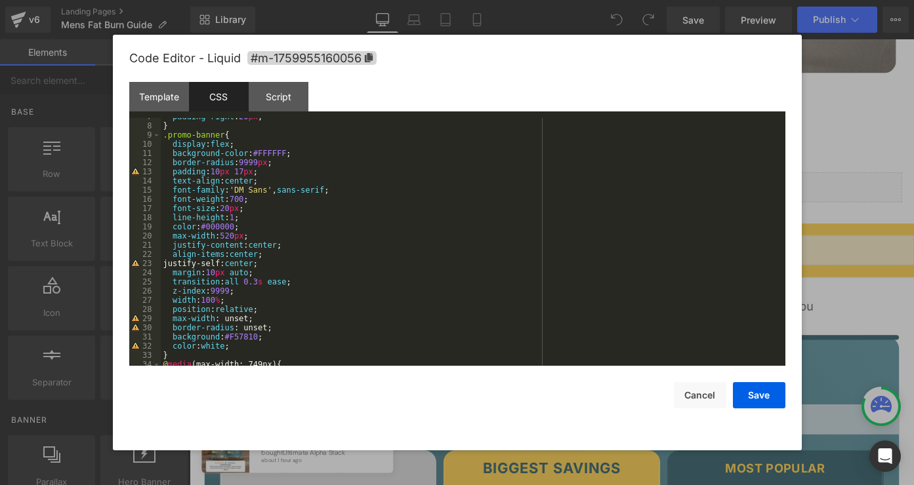
scroll to position [77, 0]
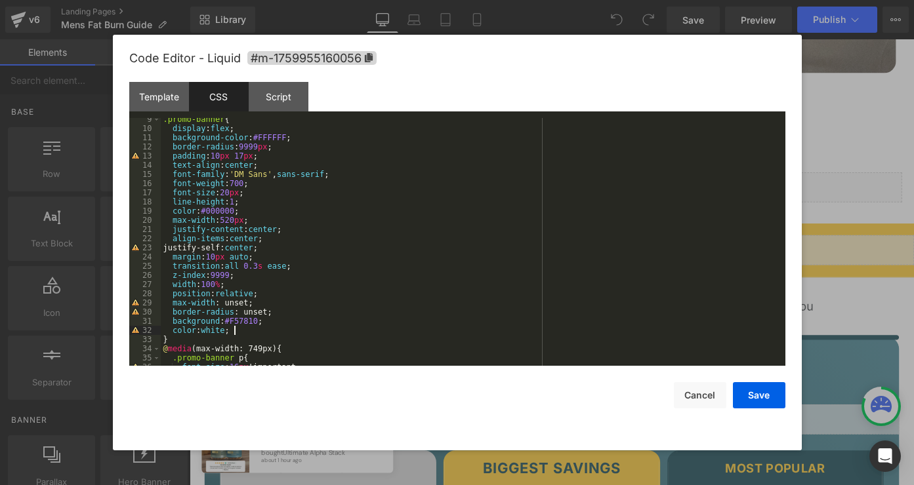
click at [281, 332] on div ".promo-banner { display : flex ; background-color : #FFFFFF ; border-radius : 9…" at bounding box center [470, 248] width 619 height 266
paste textarea
drag, startPoint x: 192, startPoint y: 337, endPoint x: 177, endPoint y: 337, distance: 14.4
click at [177, 337] on div ".promo-banner { display : flex ; background-color : #FFFFFF ; border-radius : 9…" at bounding box center [470, 248] width 619 height 266
click at [754, 395] on button "Save" at bounding box center [759, 395] width 52 height 26
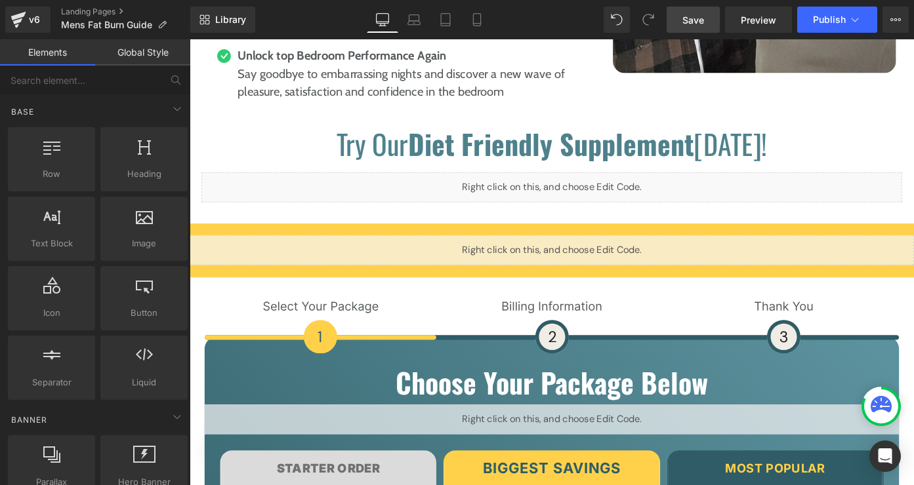
click at [695, 26] on span "Save" at bounding box center [693, 20] width 22 height 14
click at [897, 18] on icon at bounding box center [895, 19] width 10 height 10
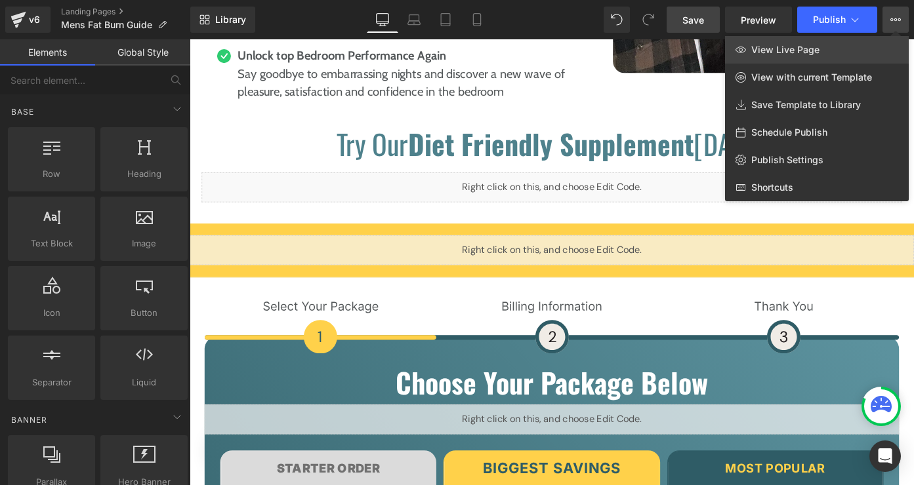
click at [880, 50] on link "View Live Page" at bounding box center [817, 50] width 184 height 28
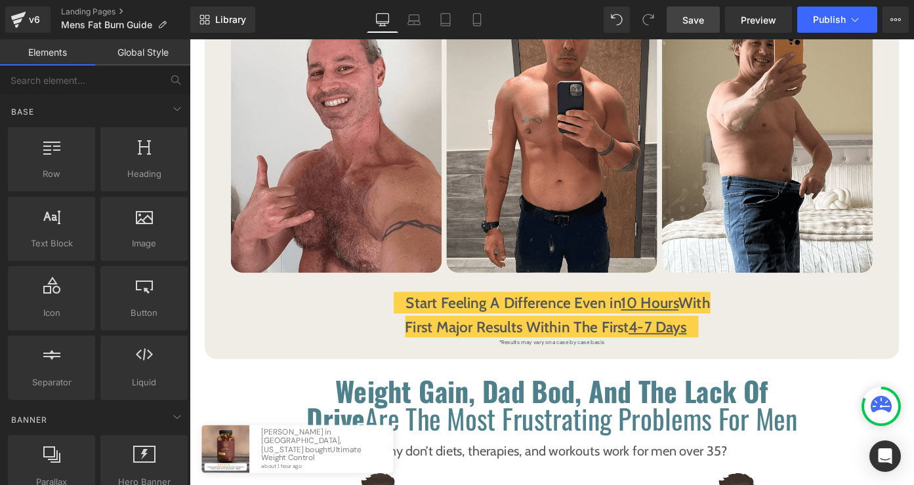
scroll to position [0, 0]
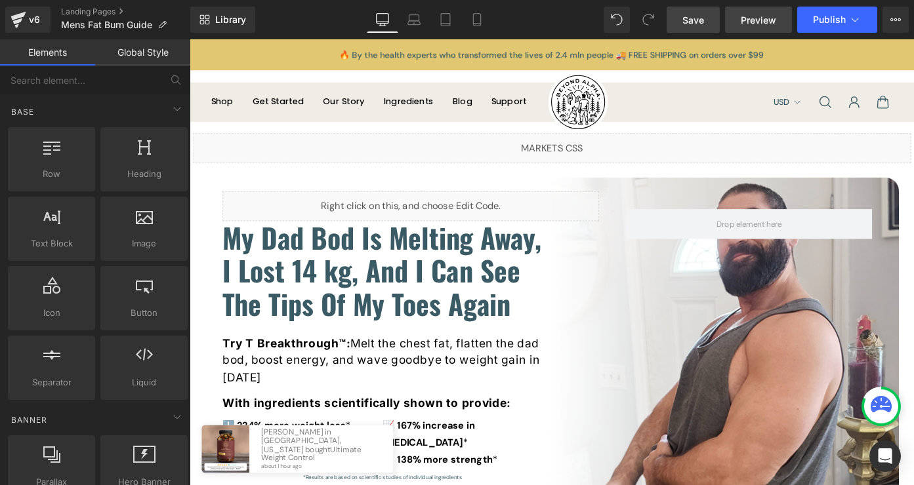
click at [751, 27] on link "Preview" at bounding box center [758, 20] width 67 height 26
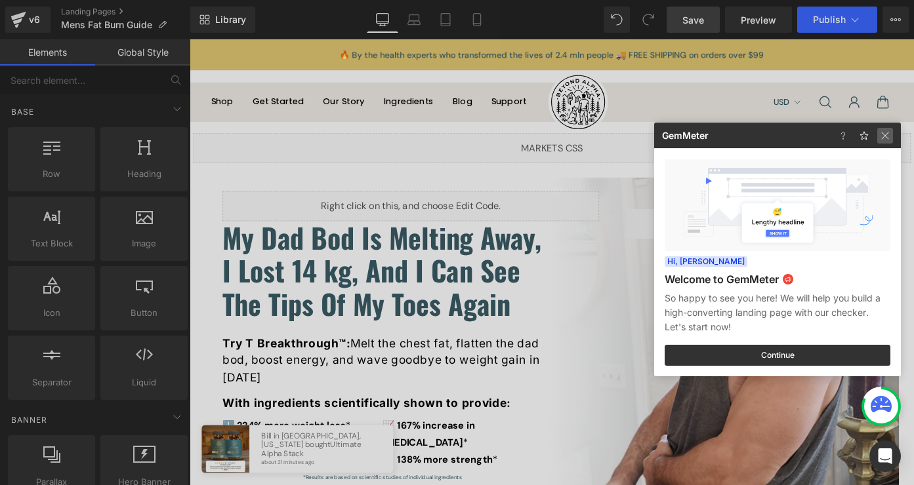
click at [890, 140] on img at bounding box center [885, 136] width 16 height 16
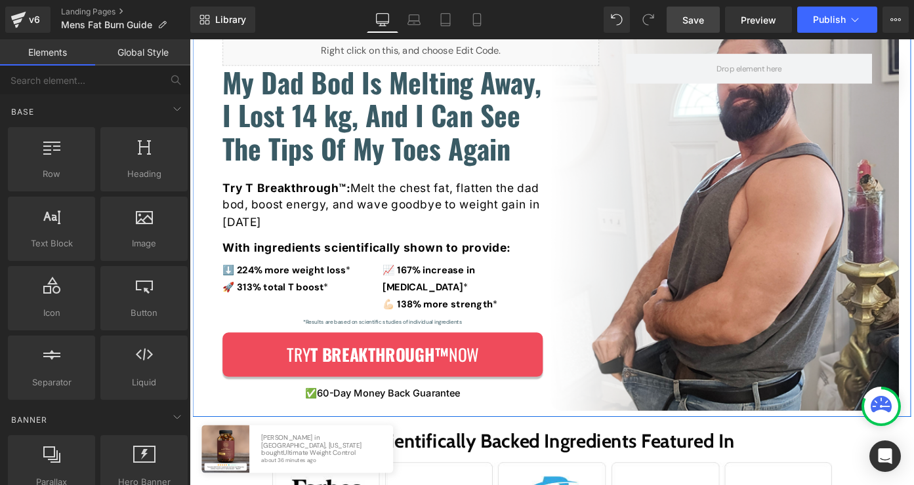
scroll to position [171, 0]
